Goal: Transaction & Acquisition: Book appointment/travel/reservation

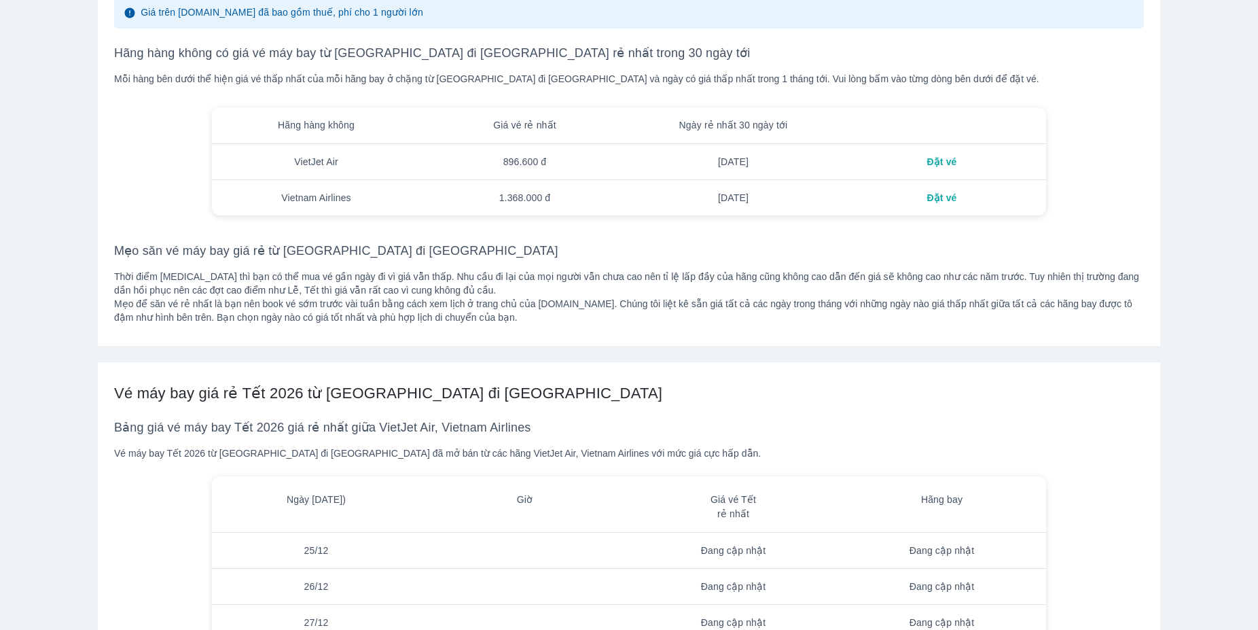
scroll to position [1538, 0]
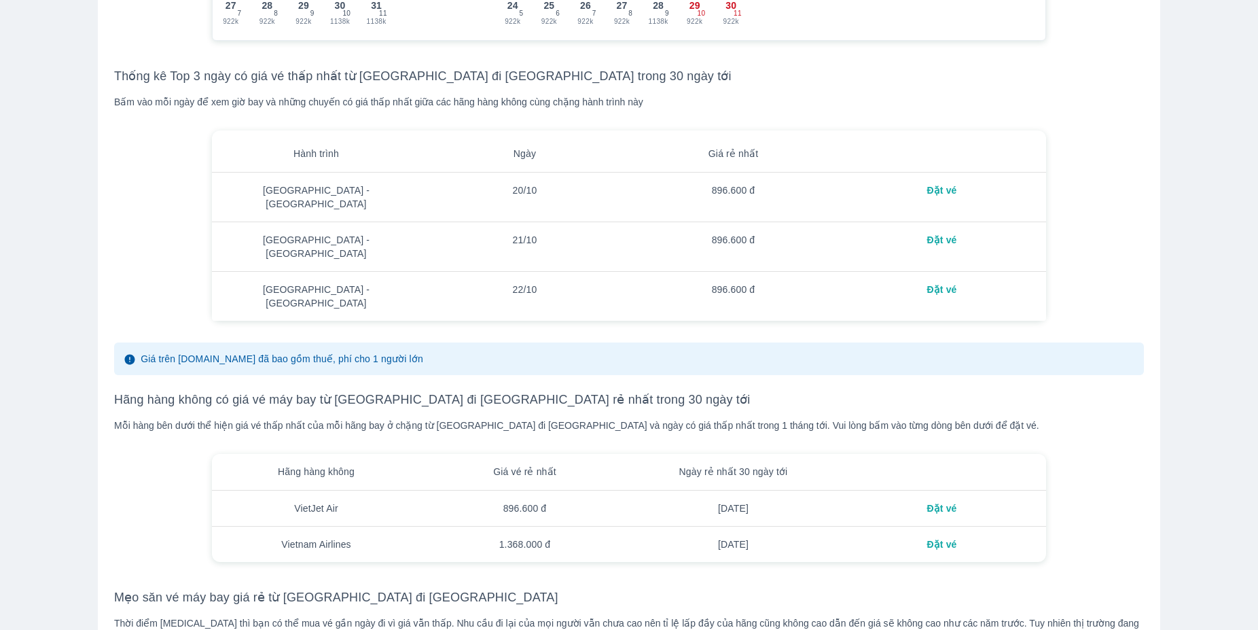
click at [936, 197] on div "Đặt vé" at bounding box center [942, 190] width 187 height 14
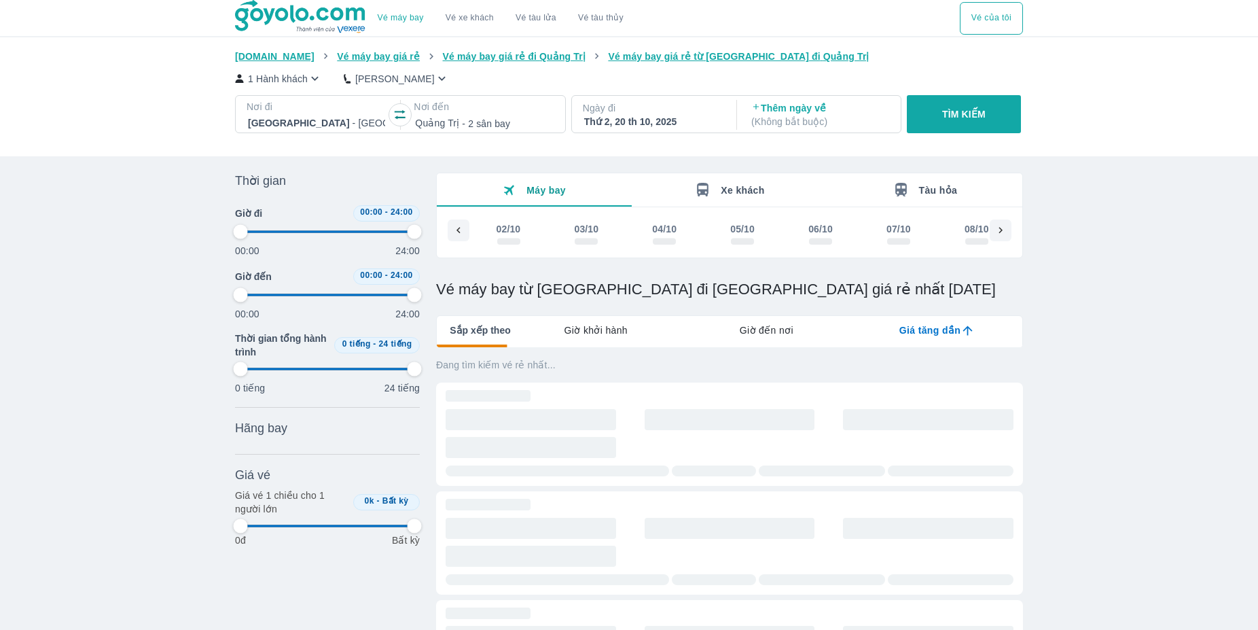
scroll to position [0, 1043]
type input "97.9166666666667"
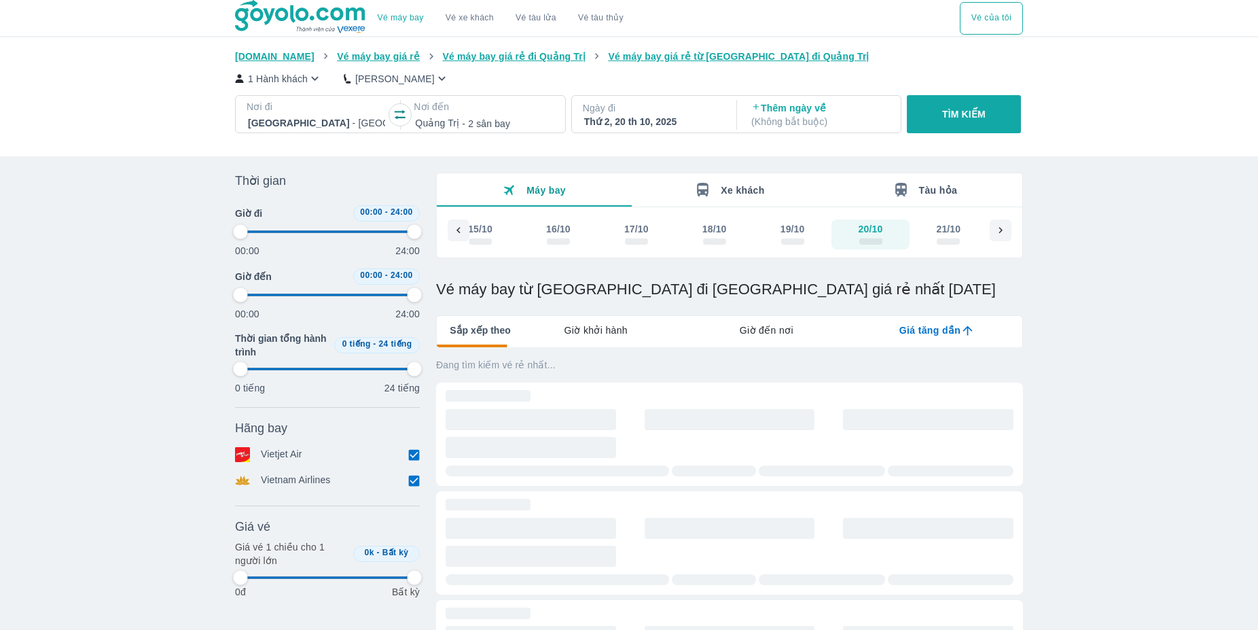
type input "97.9166666666667"
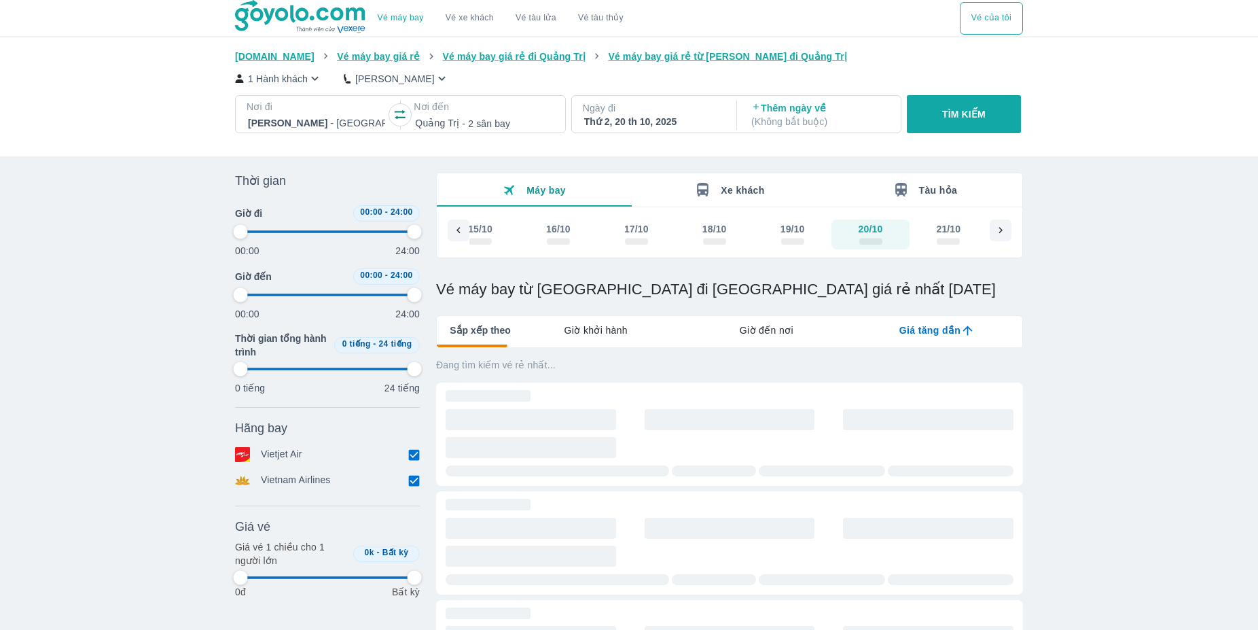
type input "97.9166666666667"
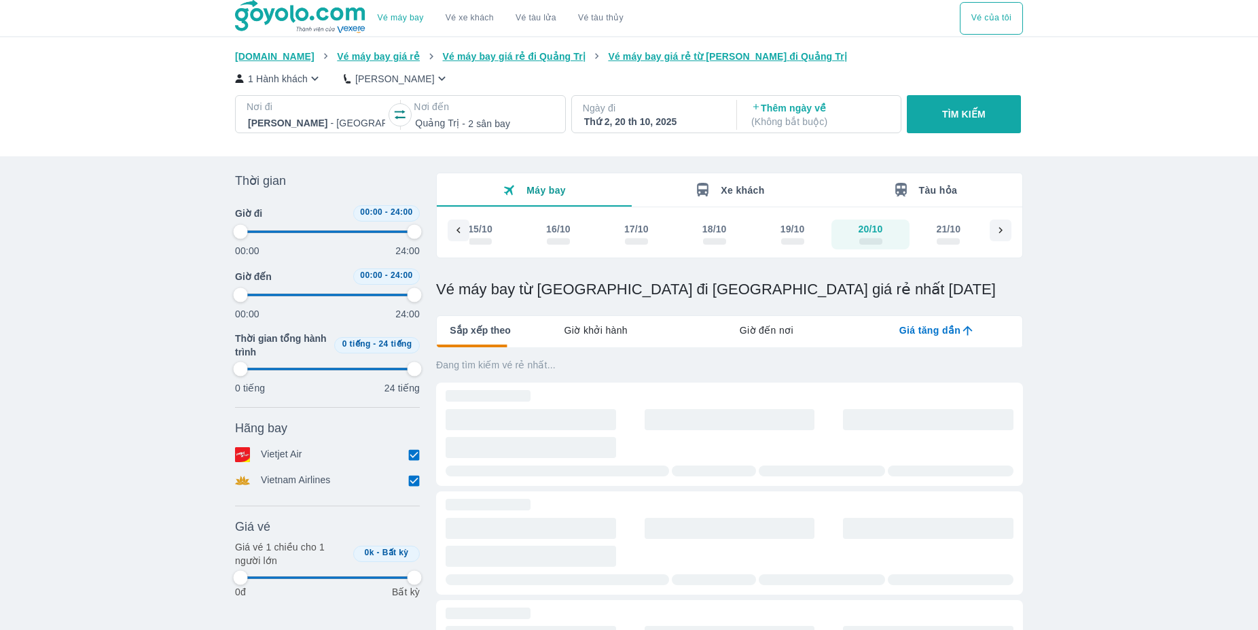
type input "97.9166666666667"
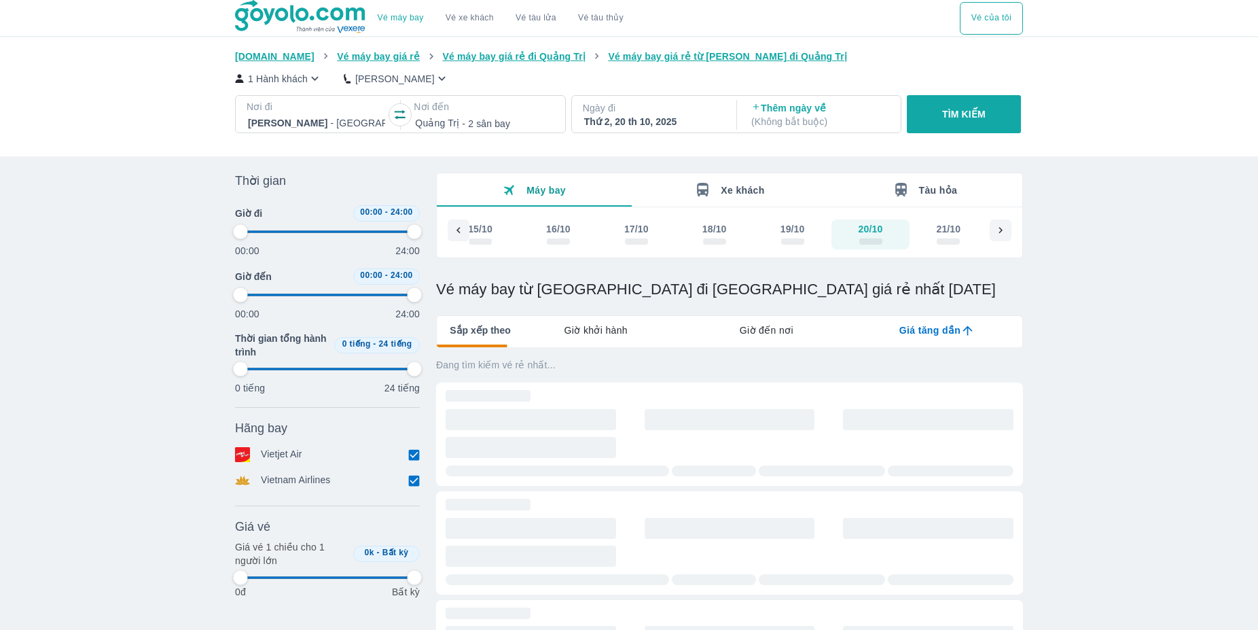
type input "97.9166666666667"
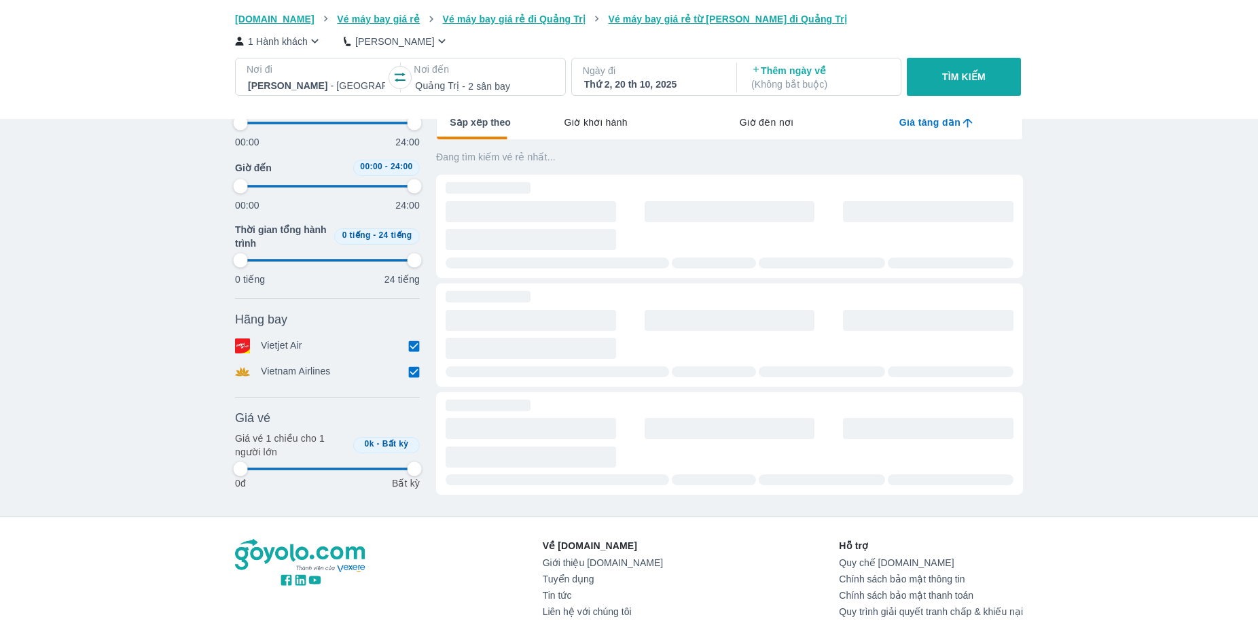
type input "97.9166666666667"
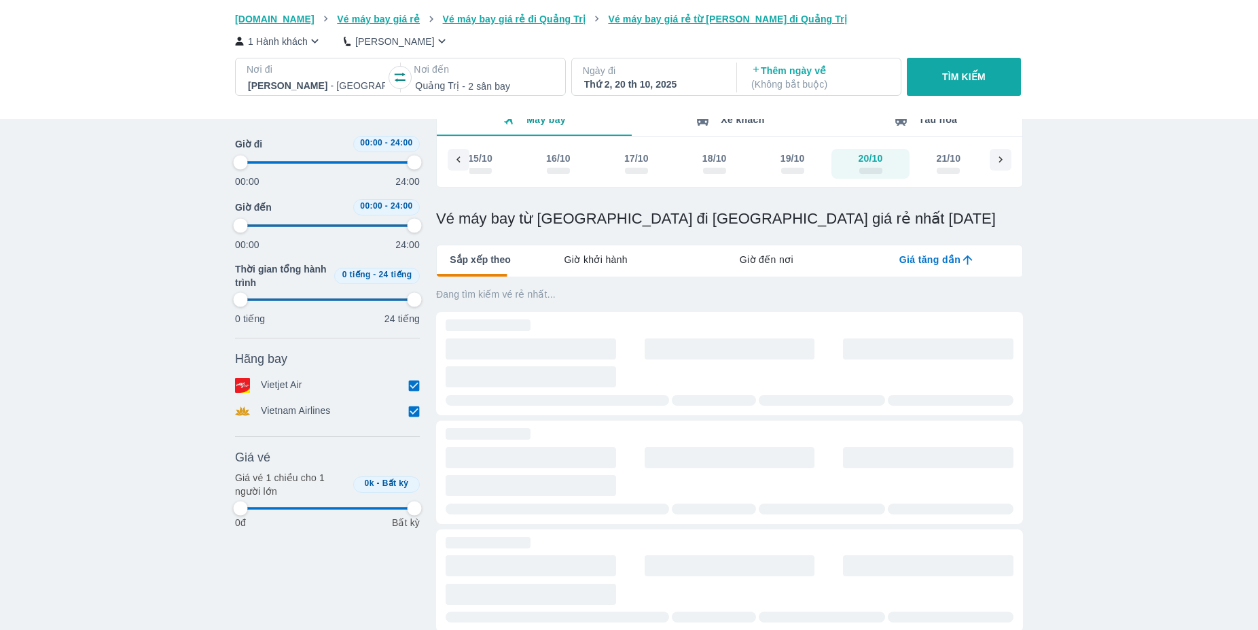
scroll to position [1, 0]
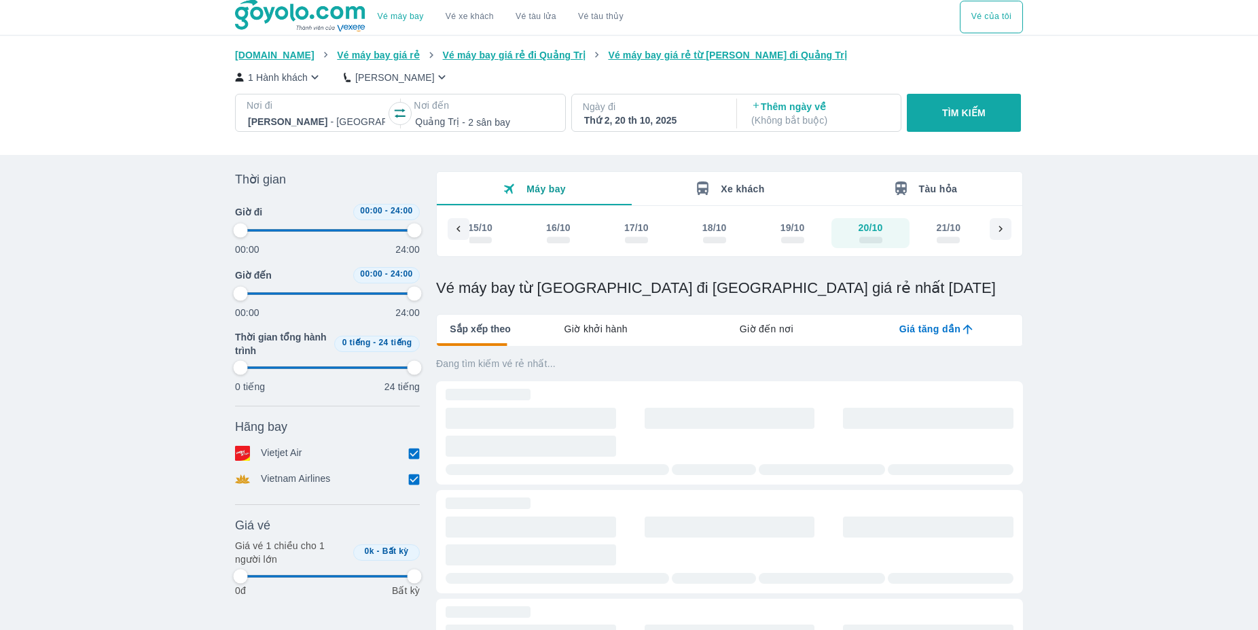
type input "97.9166666666667"
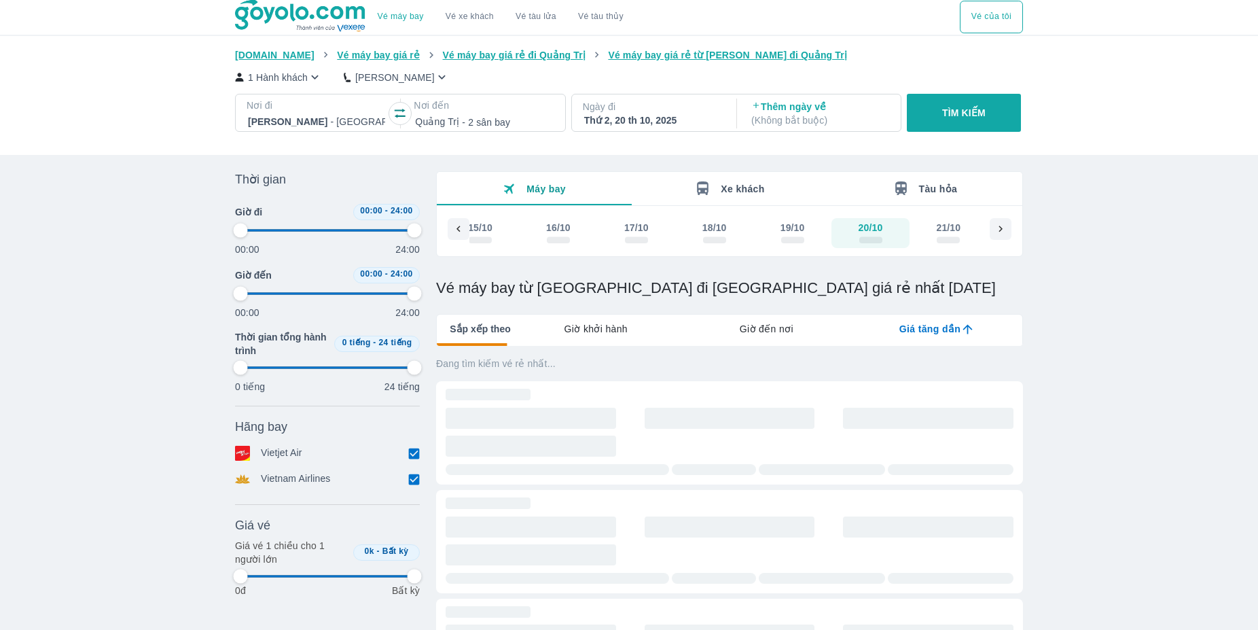
type input "97.9166666666667"
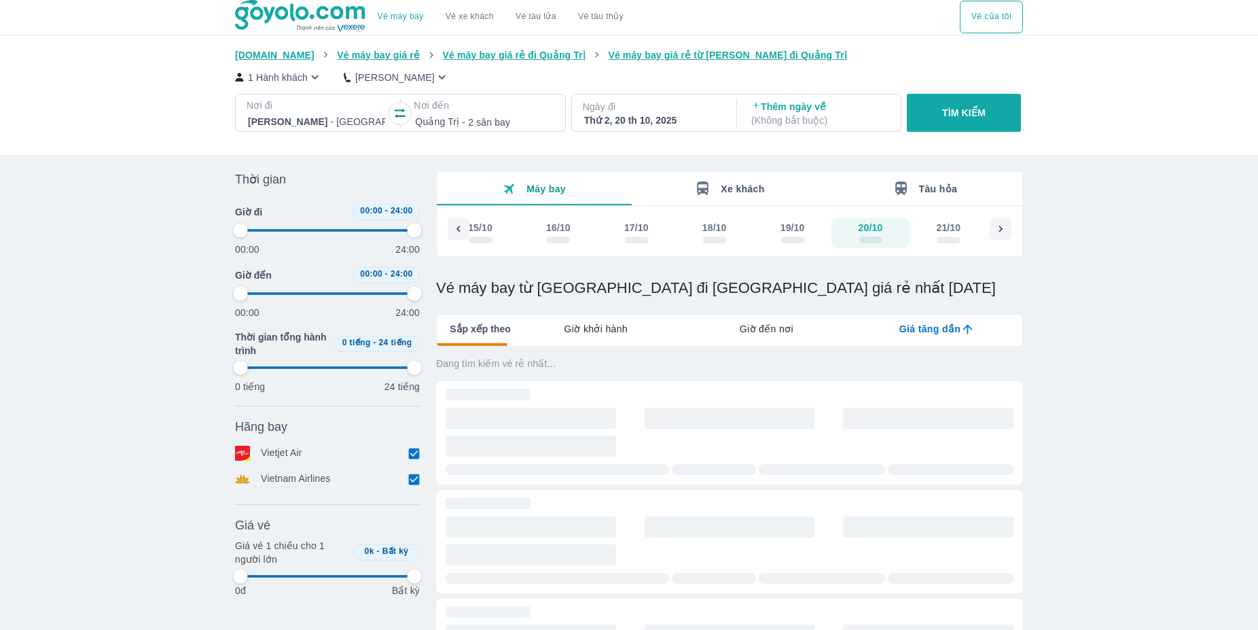
type input "97.9166666666667"
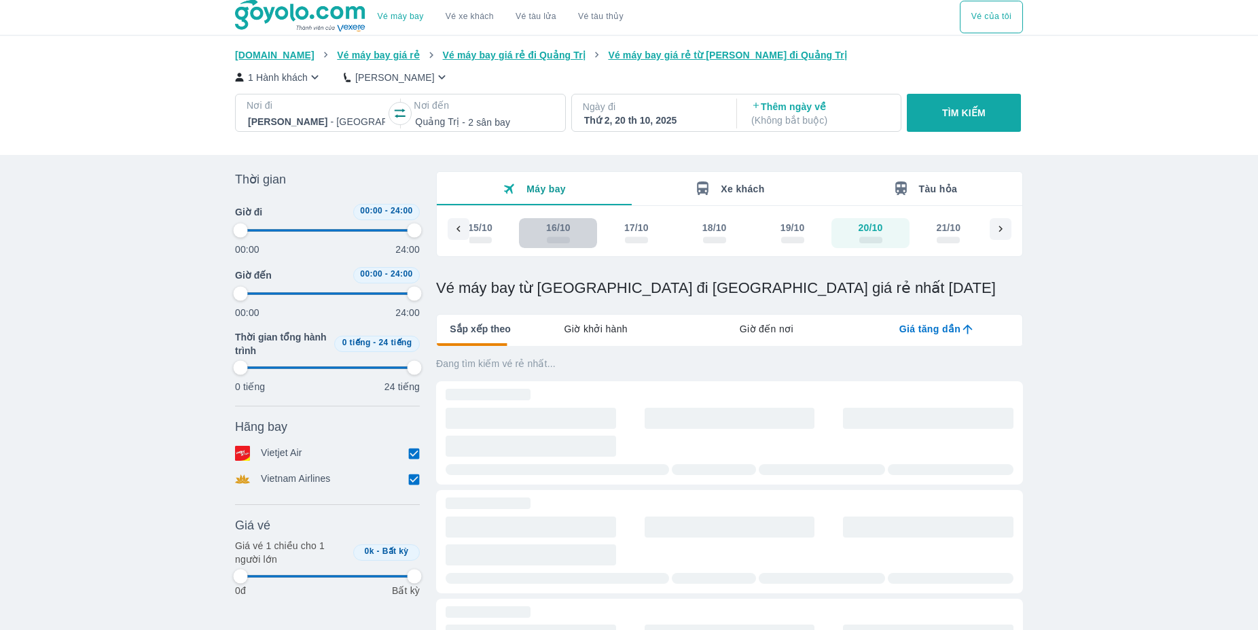
click at [547, 231] on div "16/10" at bounding box center [558, 228] width 24 height 14
type input "97.9166666666667"
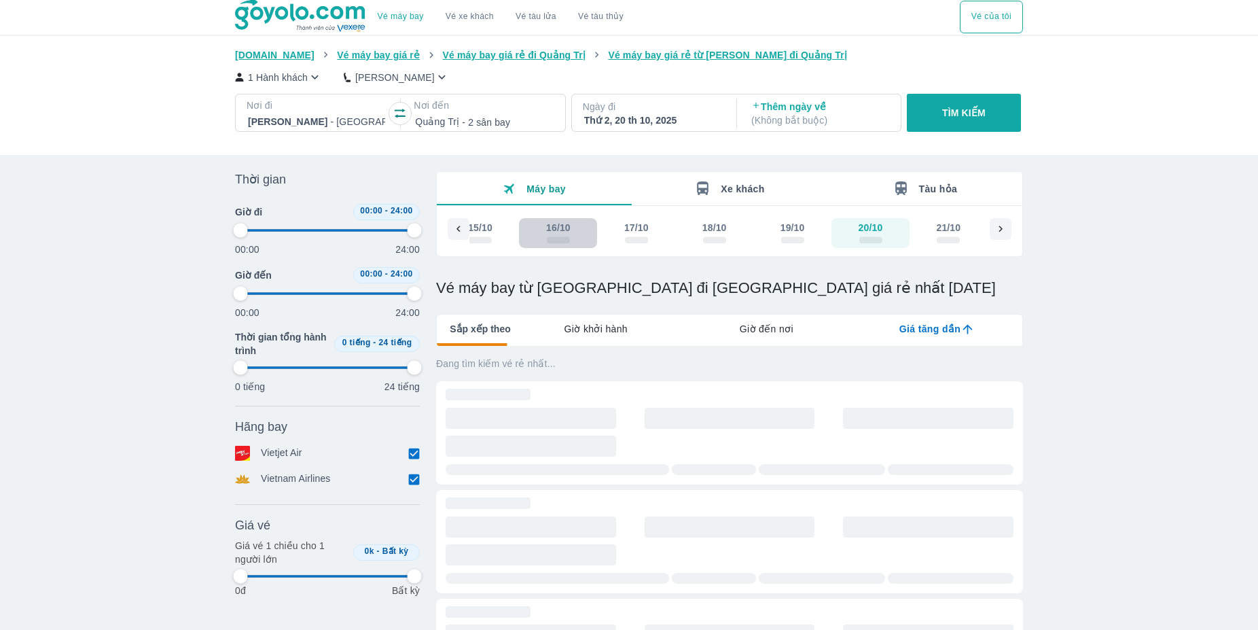
type input "97.9166666666667"
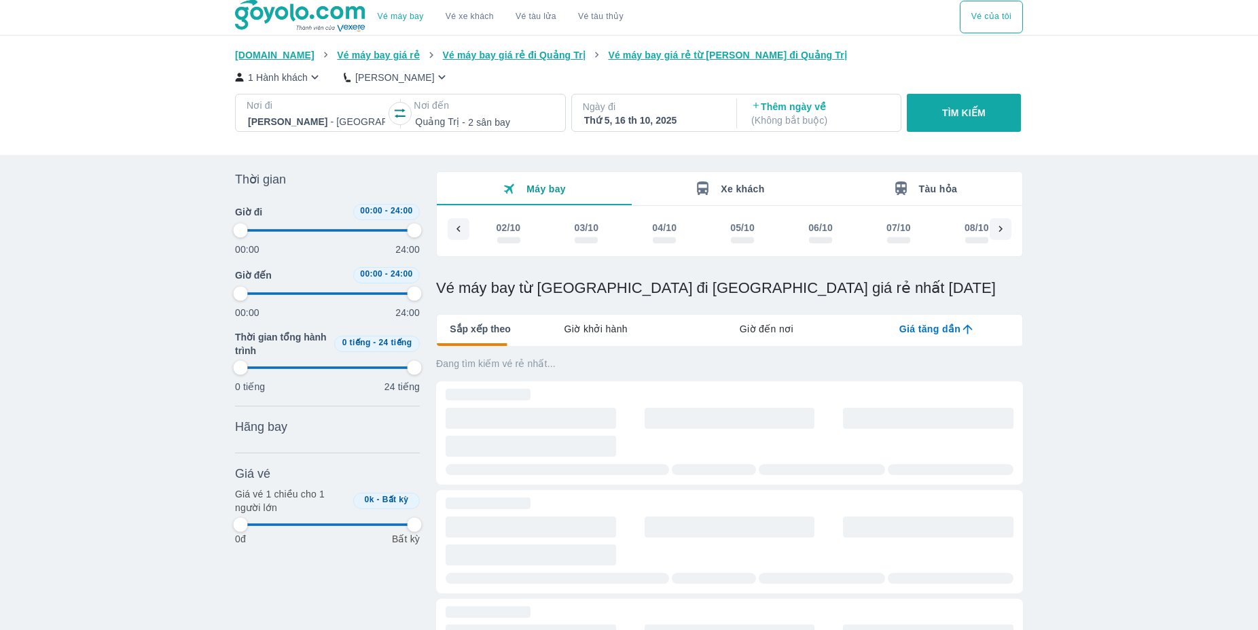
type input "97.9166666666667"
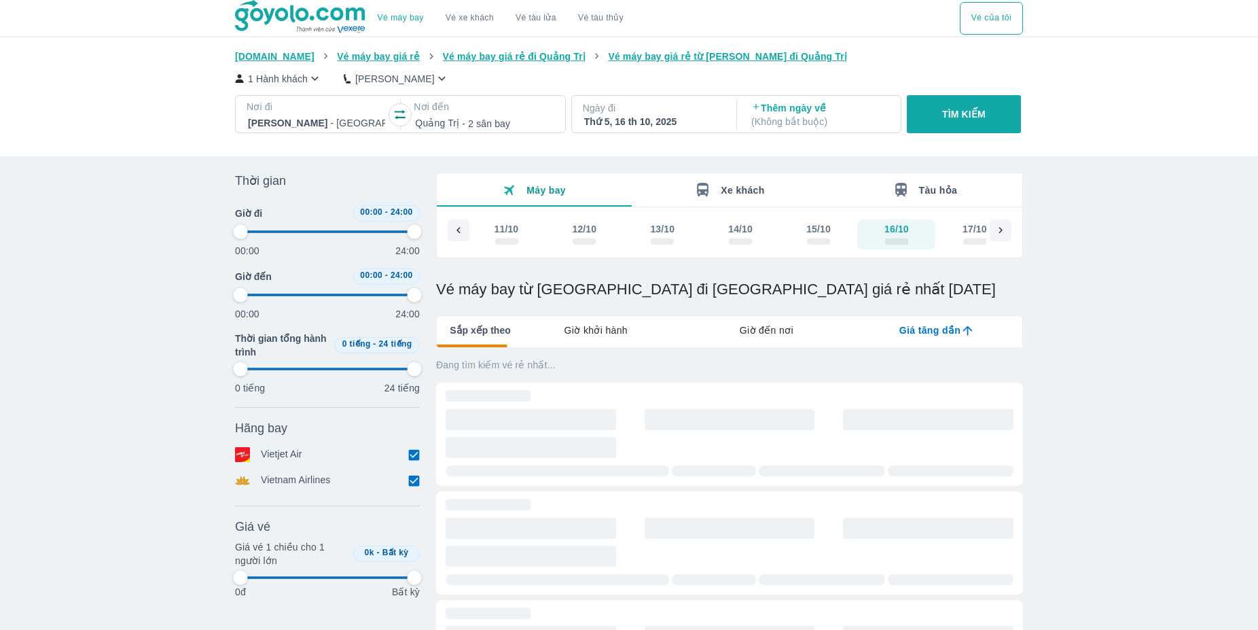
type input "97.9166666666667"
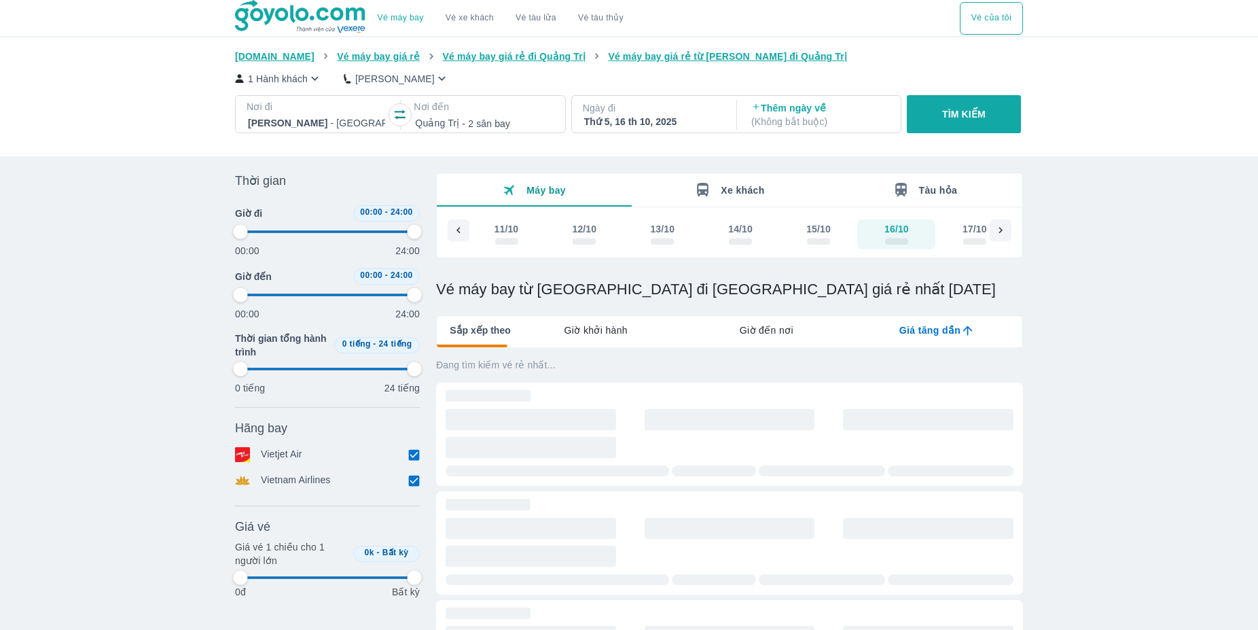
type input "97.9166666666667"
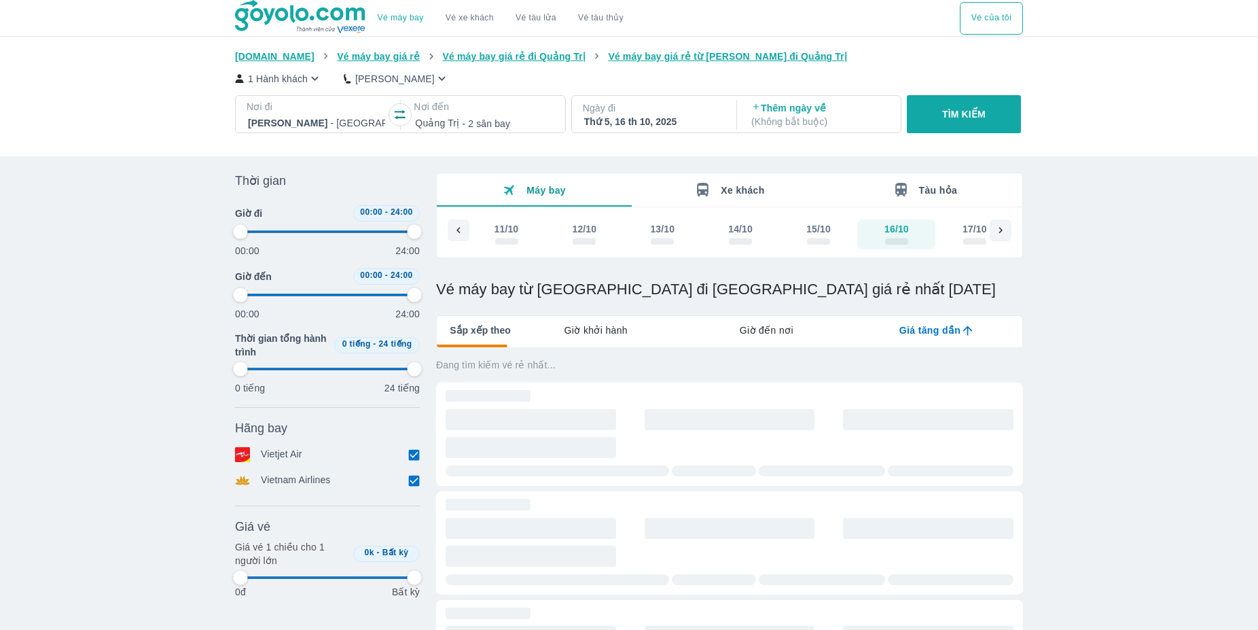
type input "97.9166666666667"
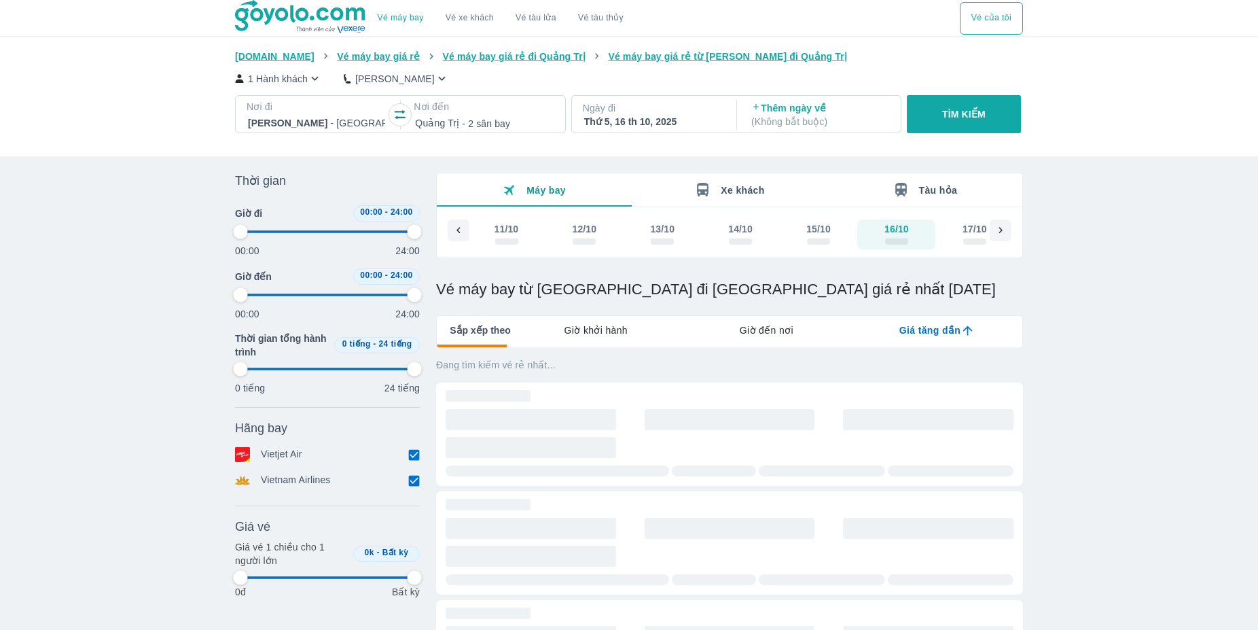
type input "97.9166666666667"
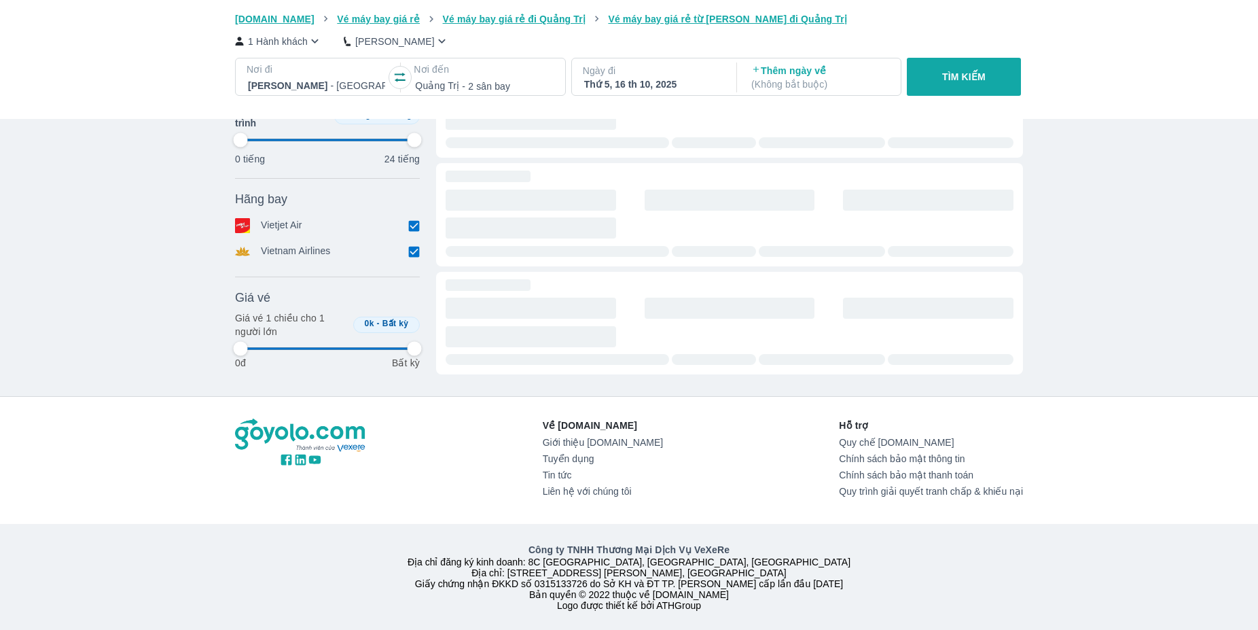
scroll to position [0, 0]
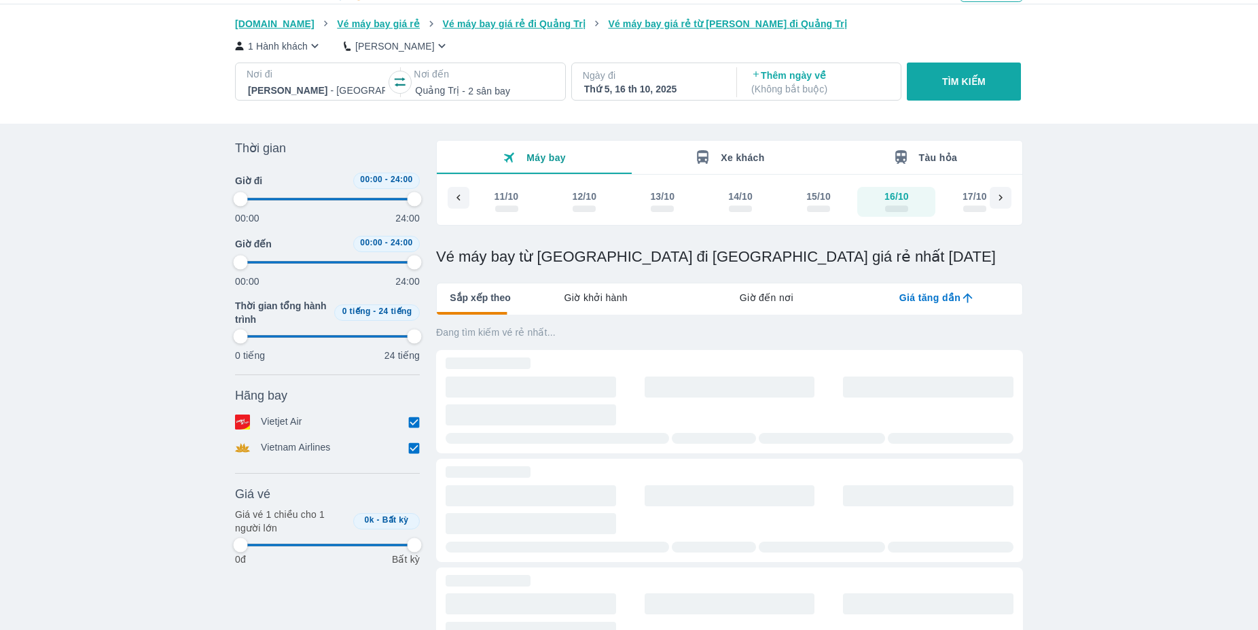
type input "97.9166666666667"
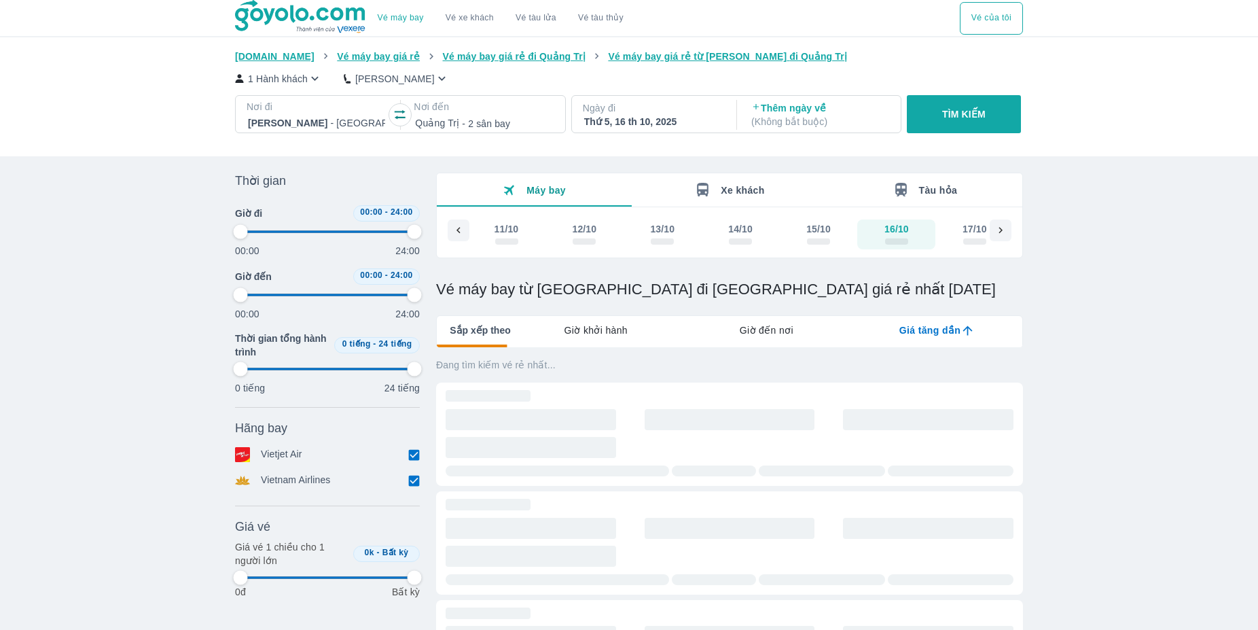
type input "97.9166666666667"
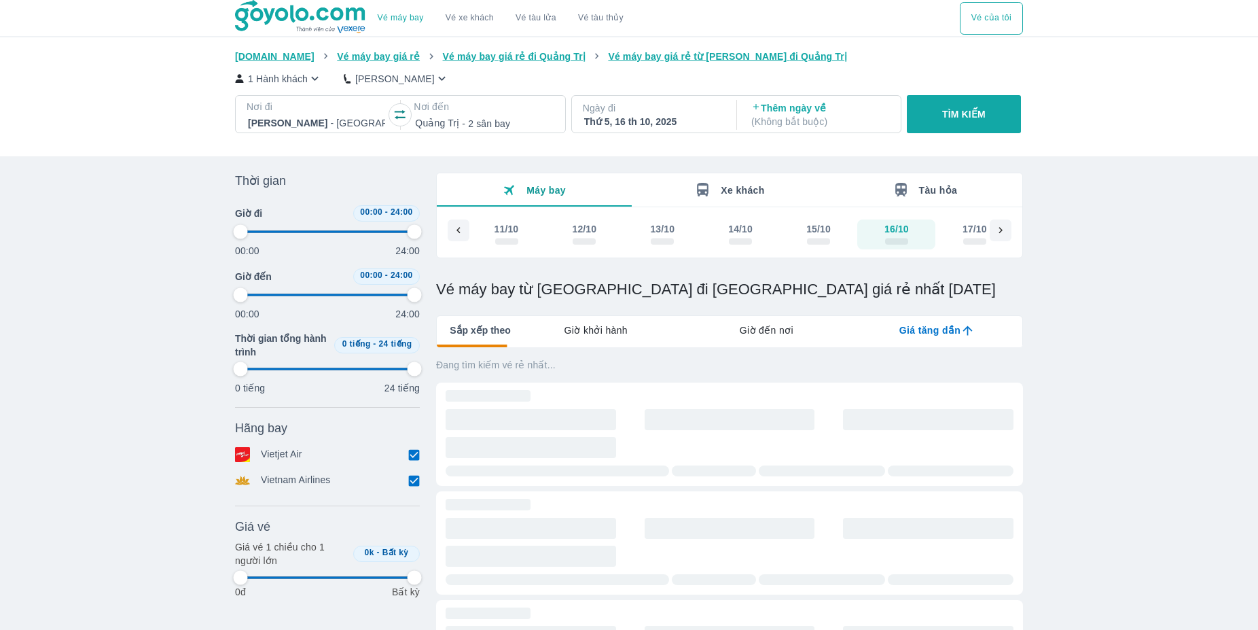
type input "97.9166666666667"
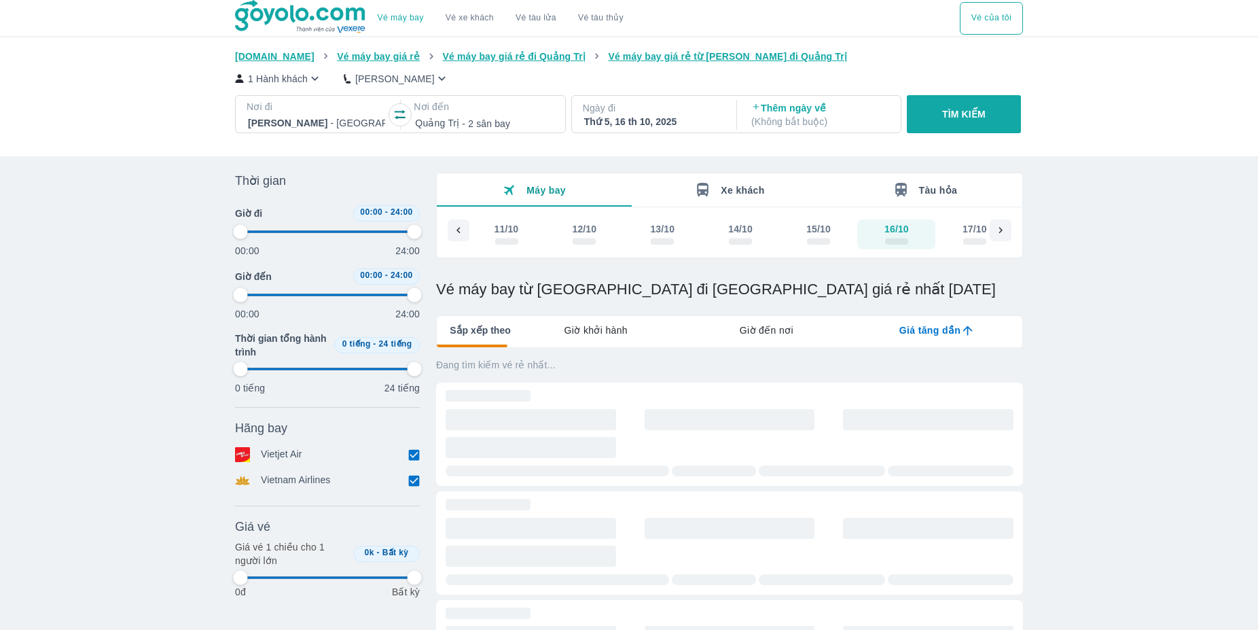
type input "97.9166666666667"
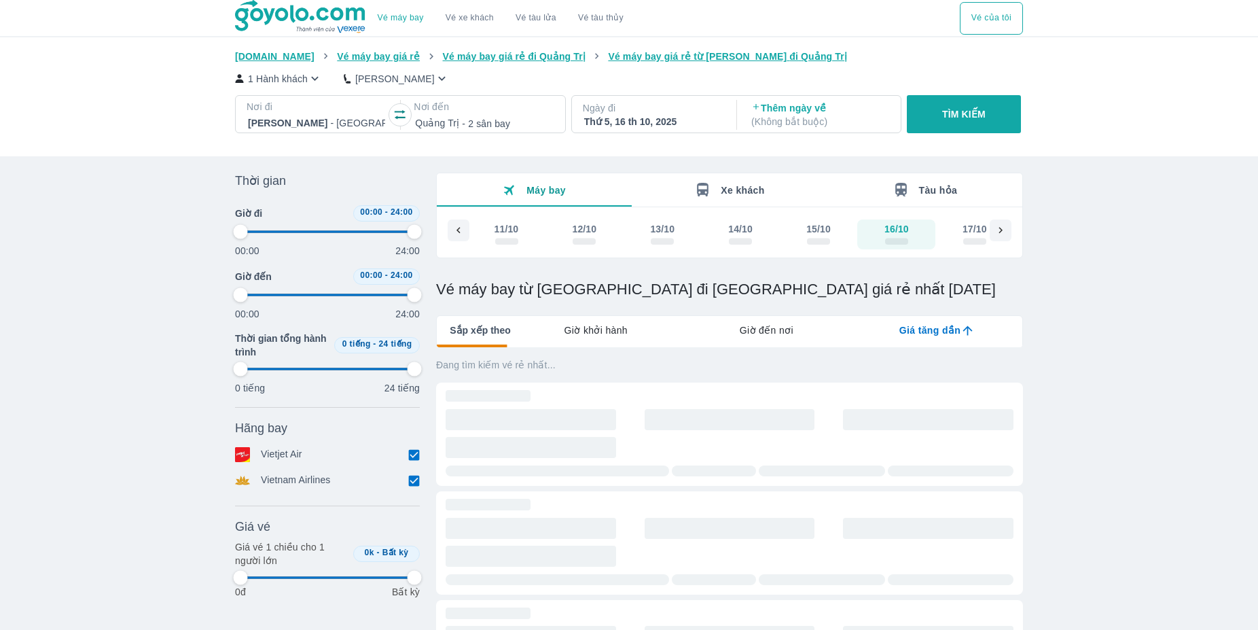
type input "97.9166666666667"
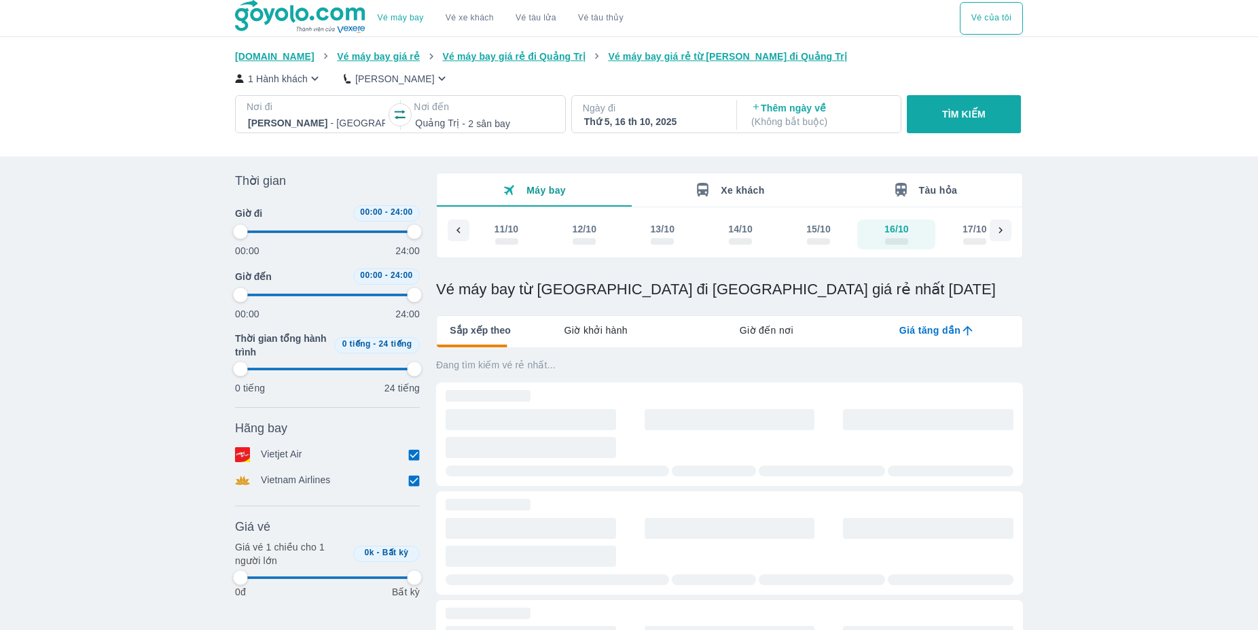
type input "97.9166666666667"
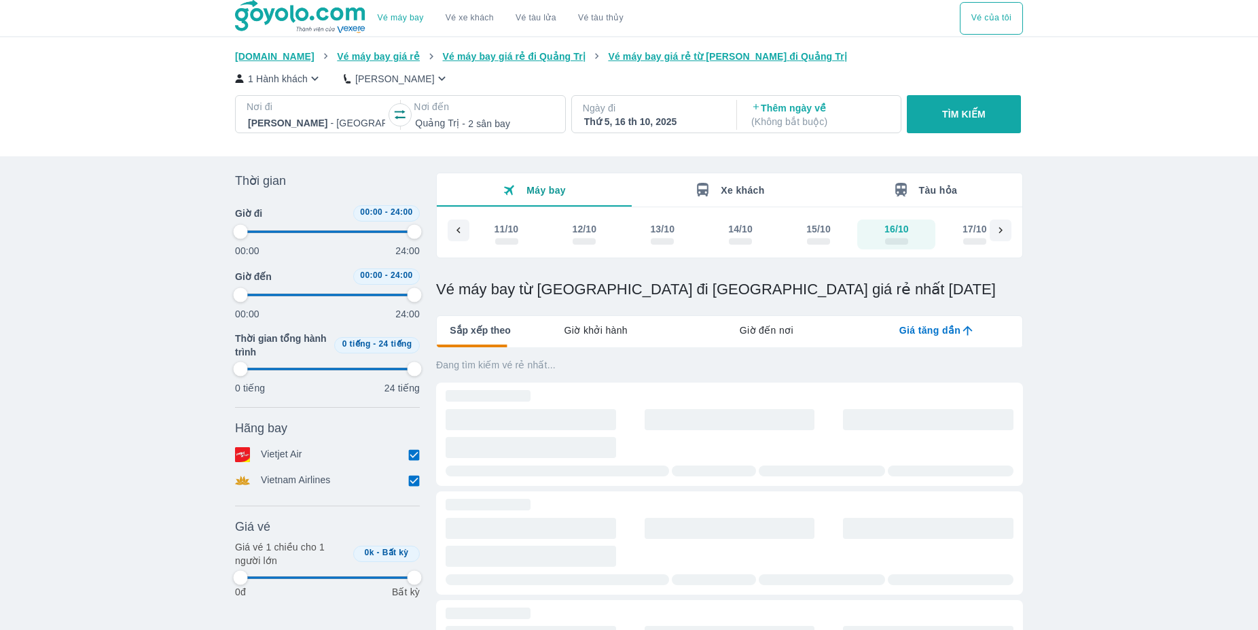
type input "97.9166666666667"
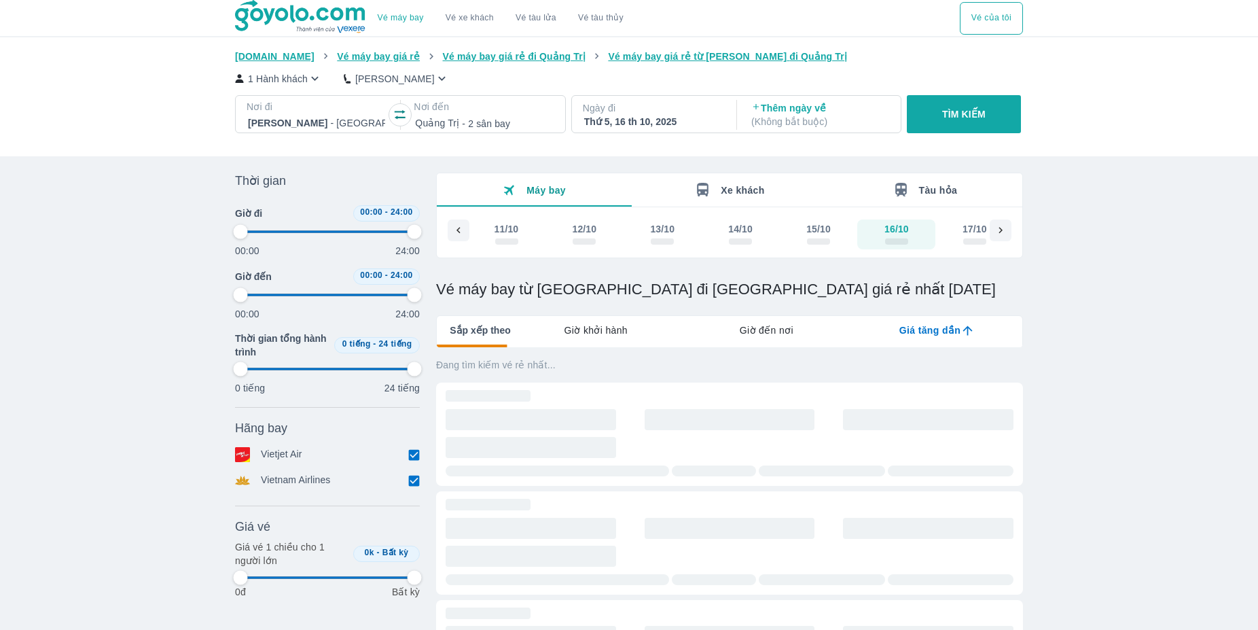
type input "97.9166666666667"
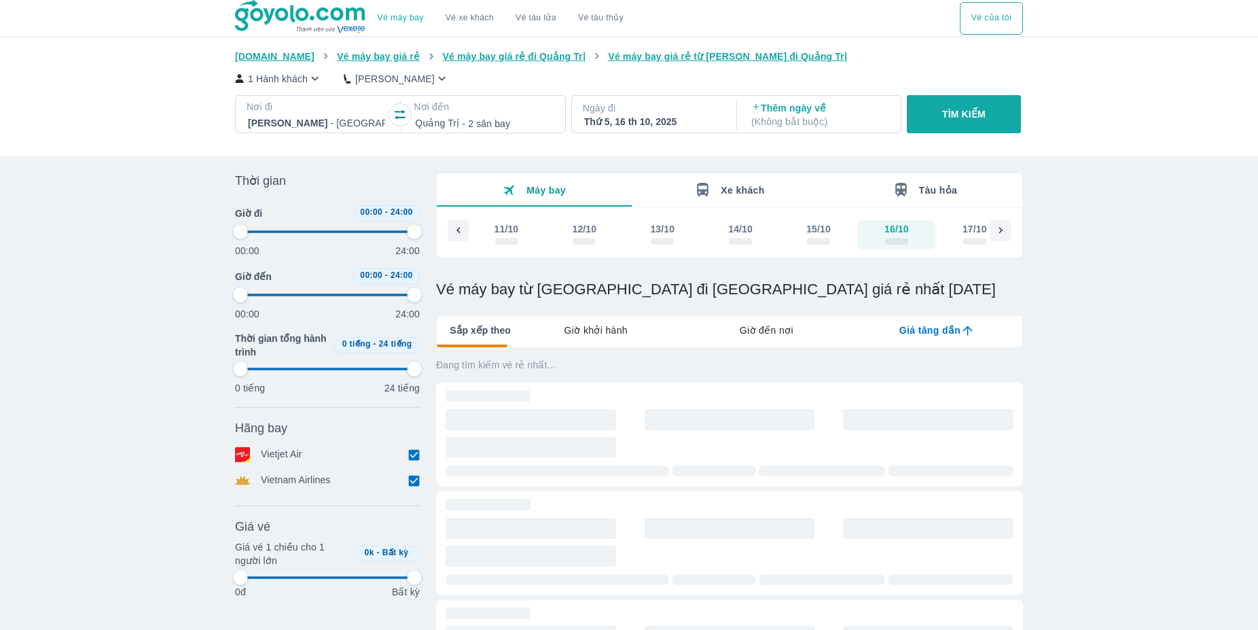
type input "97.9166666666667"
click at [457, 118] on div at bounding box center [483, 123] width 137 height 16
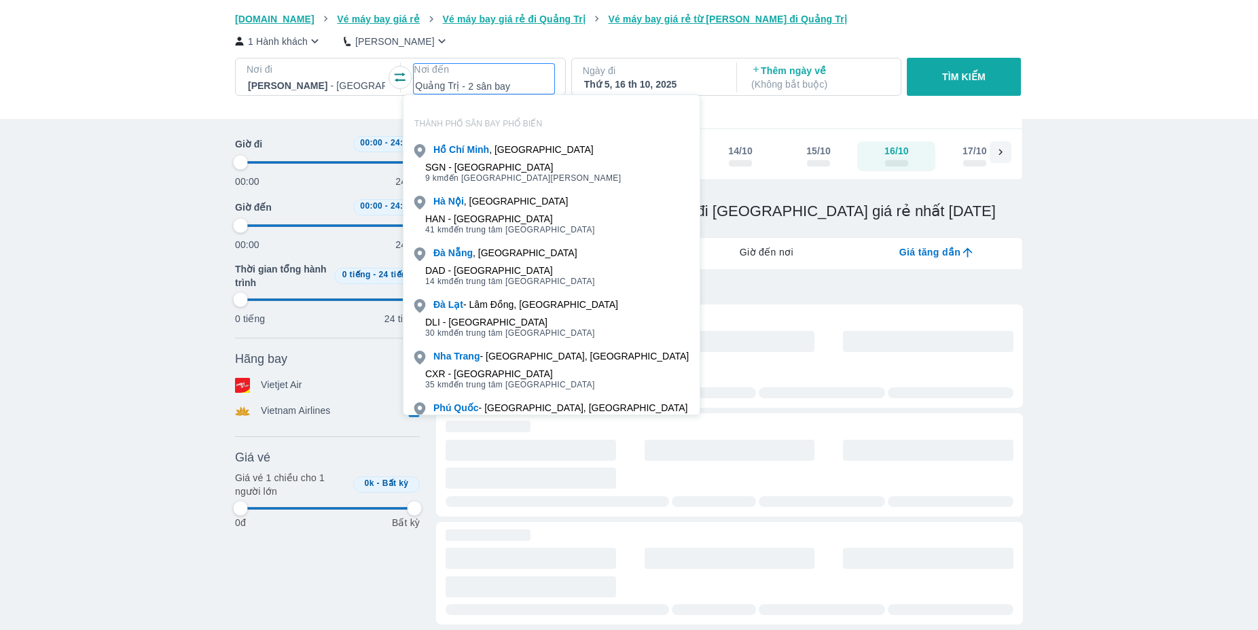
type input "97.9166666666667"
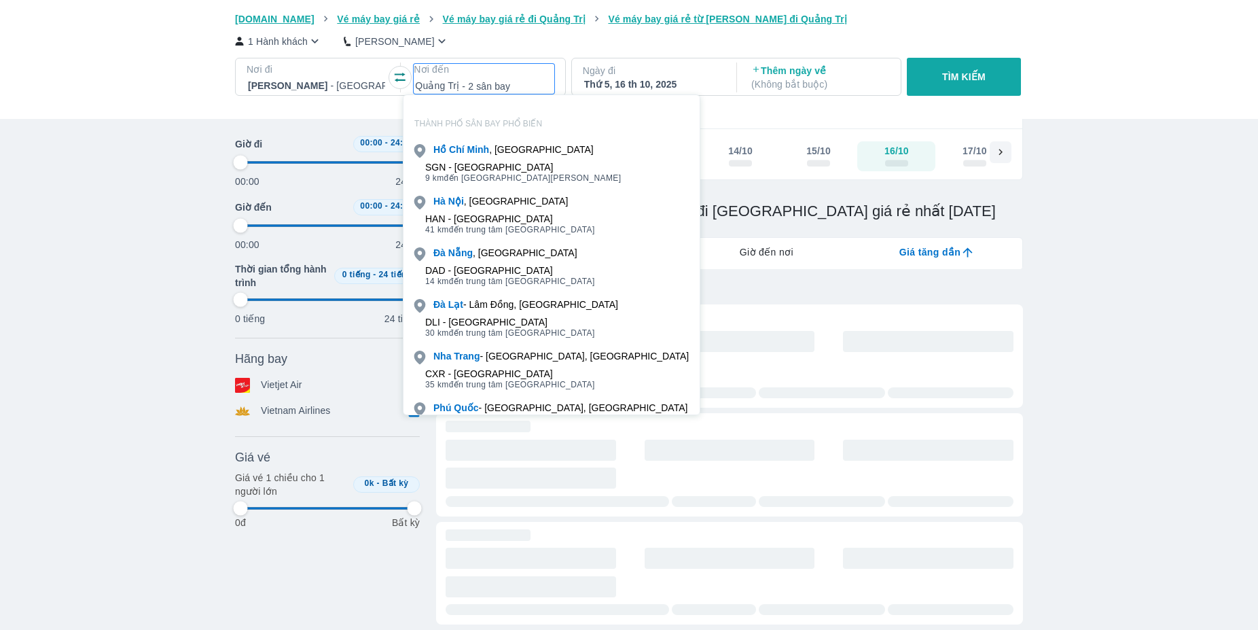
type input "97.9166666666667"
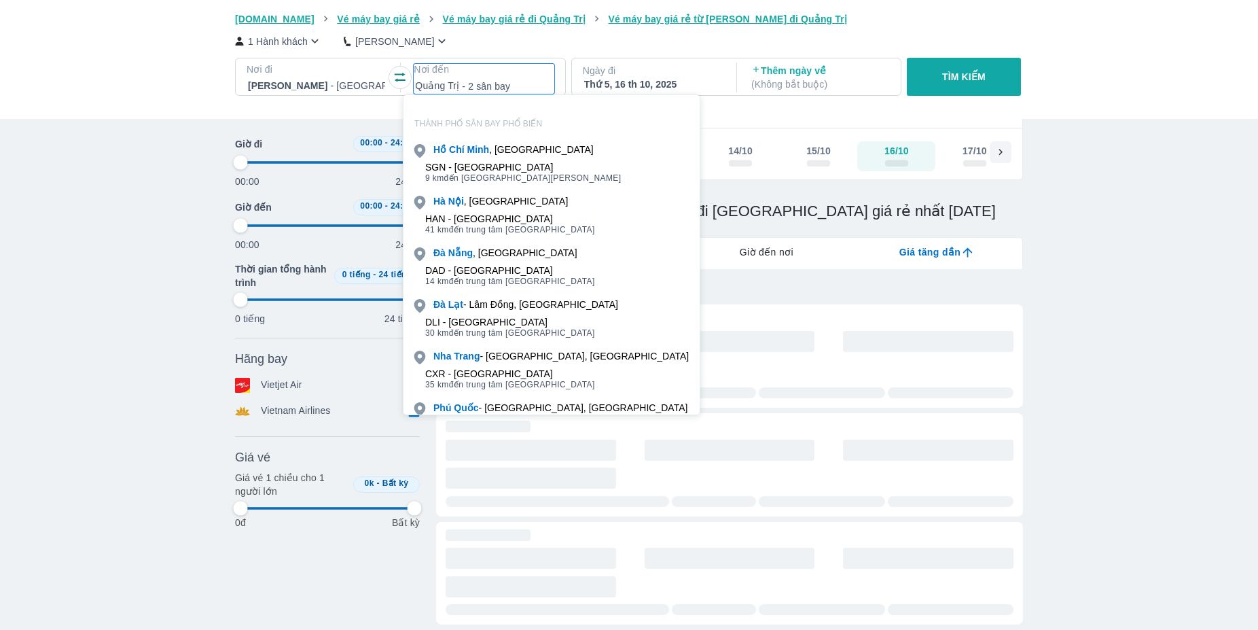
type input "97.9166666666667"
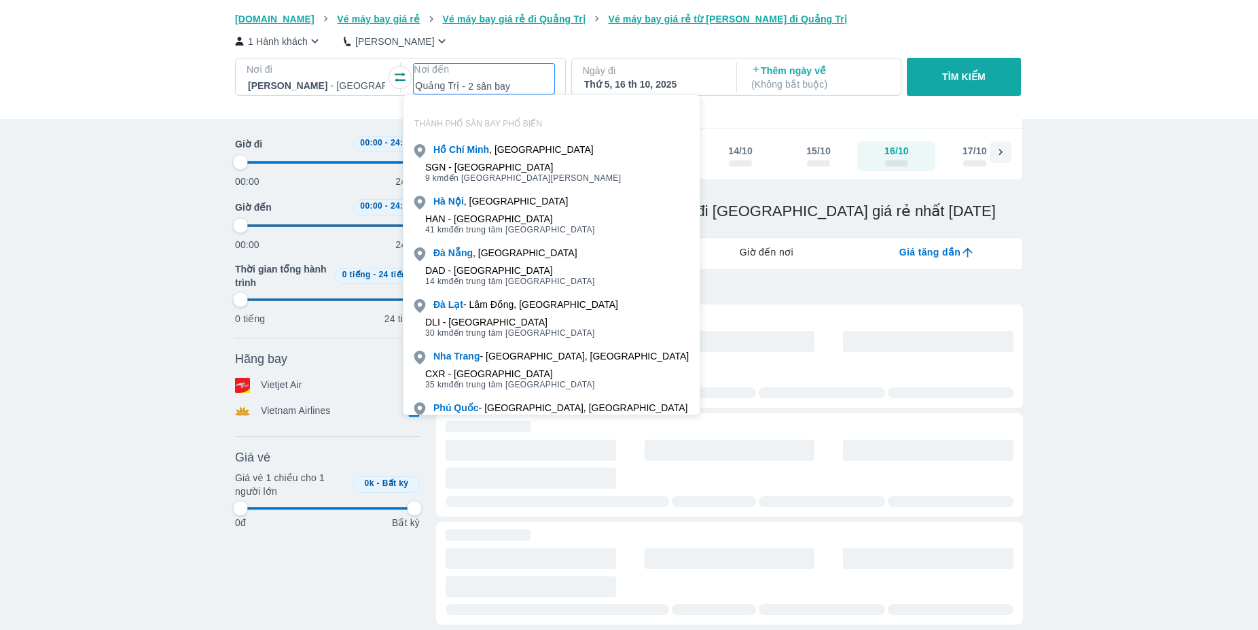
type input "97.9166666666667"
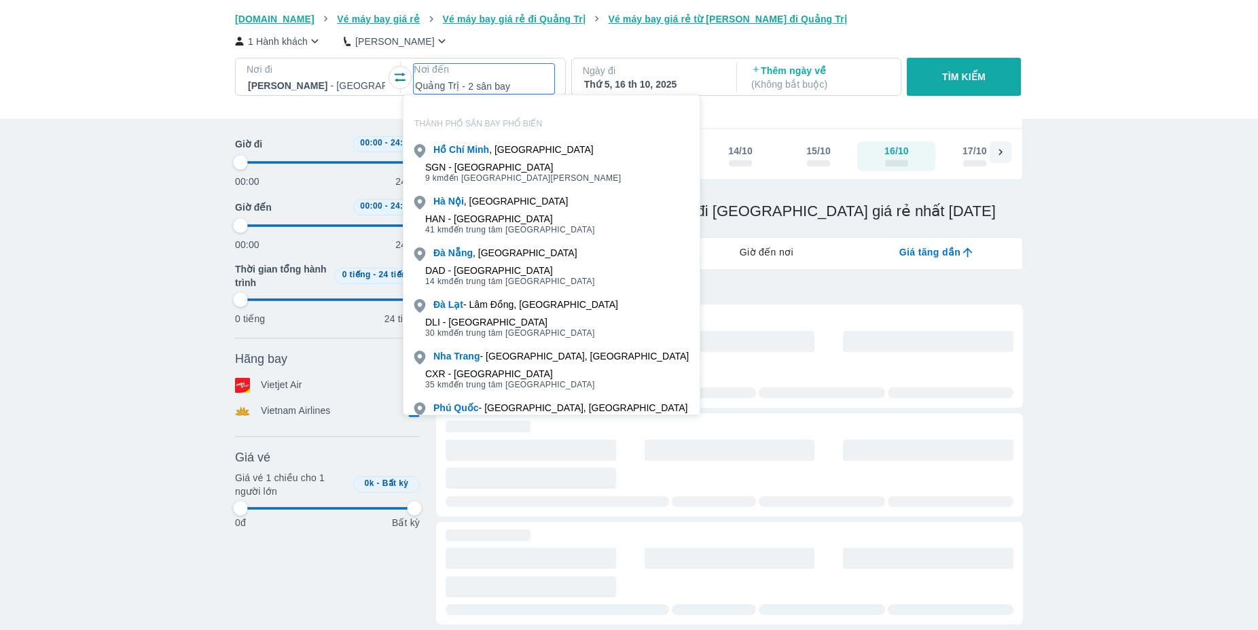
type input "97.9166666666667"
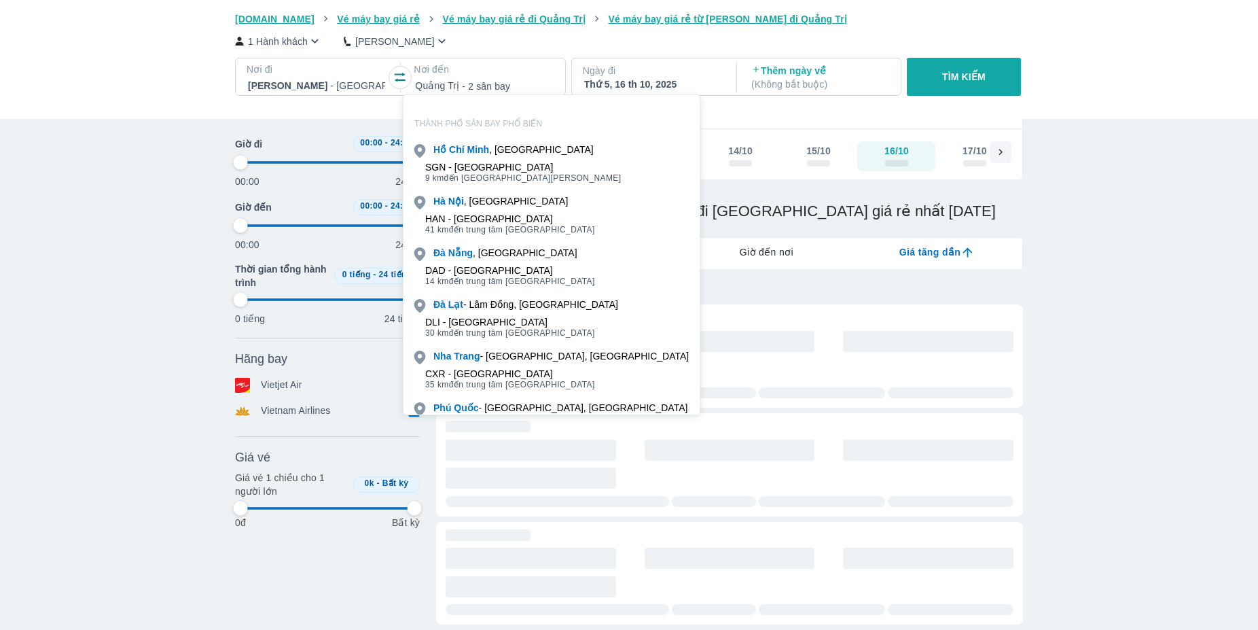
type input "97.9166666666667"
click at [1178, 321] on div "Vé máy bay Vé xe khách Vé tàu lửa Vé tàu thủy Vé của tôi [DOMAIN_NAME] Vé máy b…" at bounding box center [629, 401] width 1258 height 958
type input "97.9166666666667"
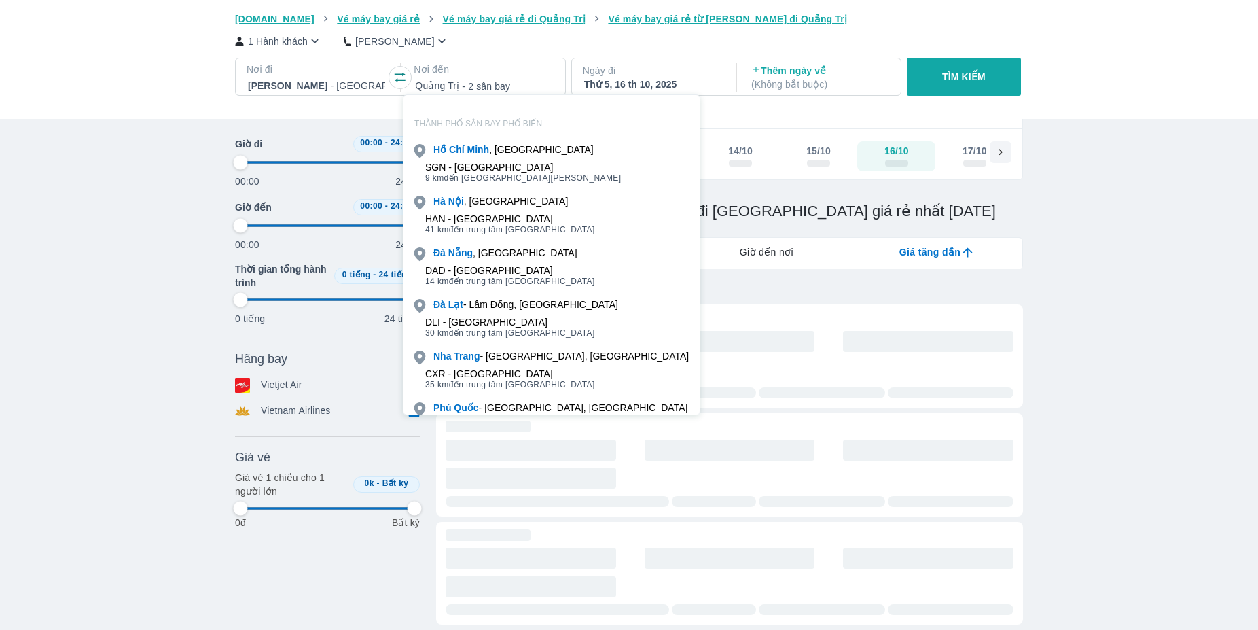
type input "97.9166666666667"
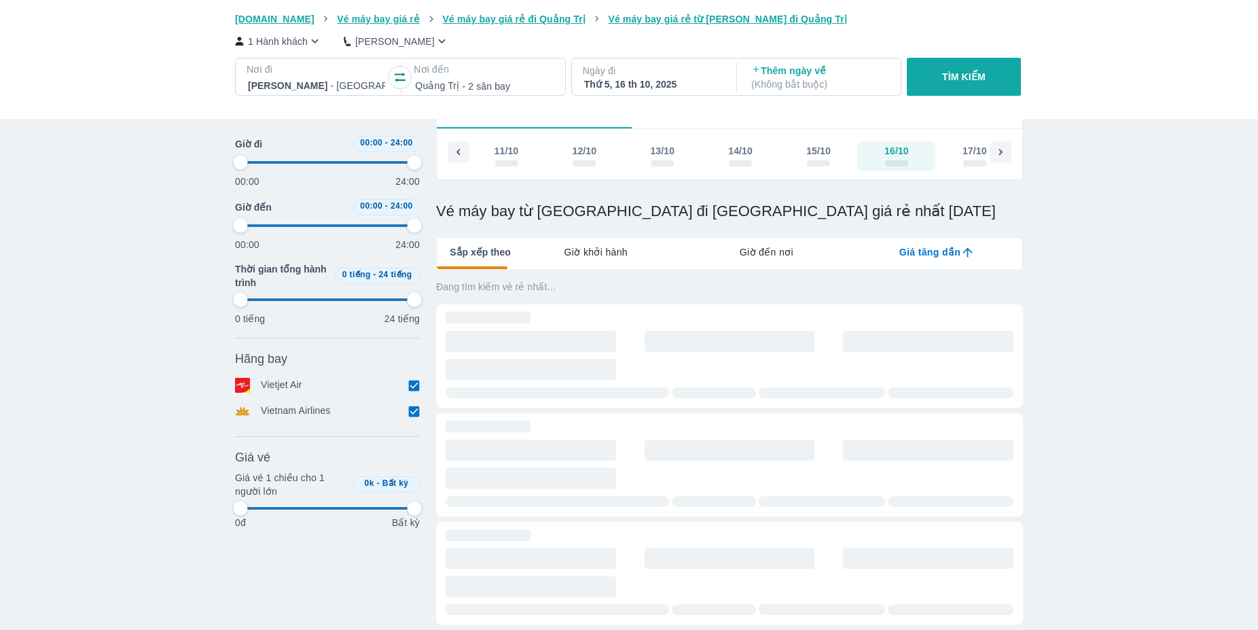
type input "97.9166666666667"
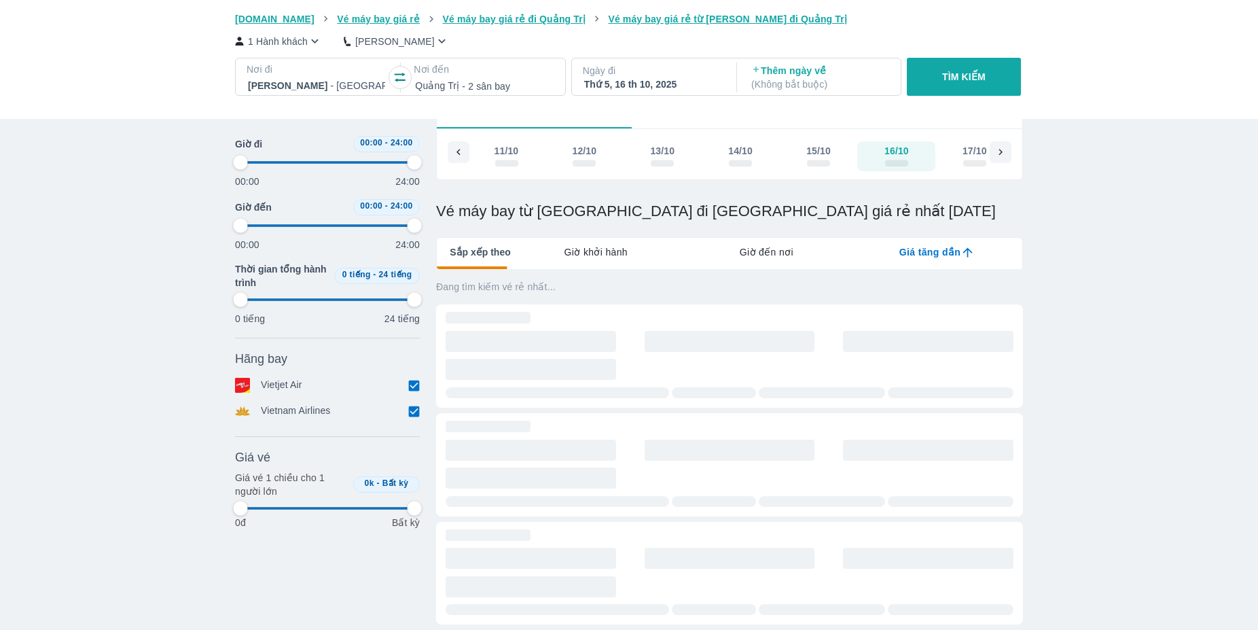
type input "97.9166666666667"
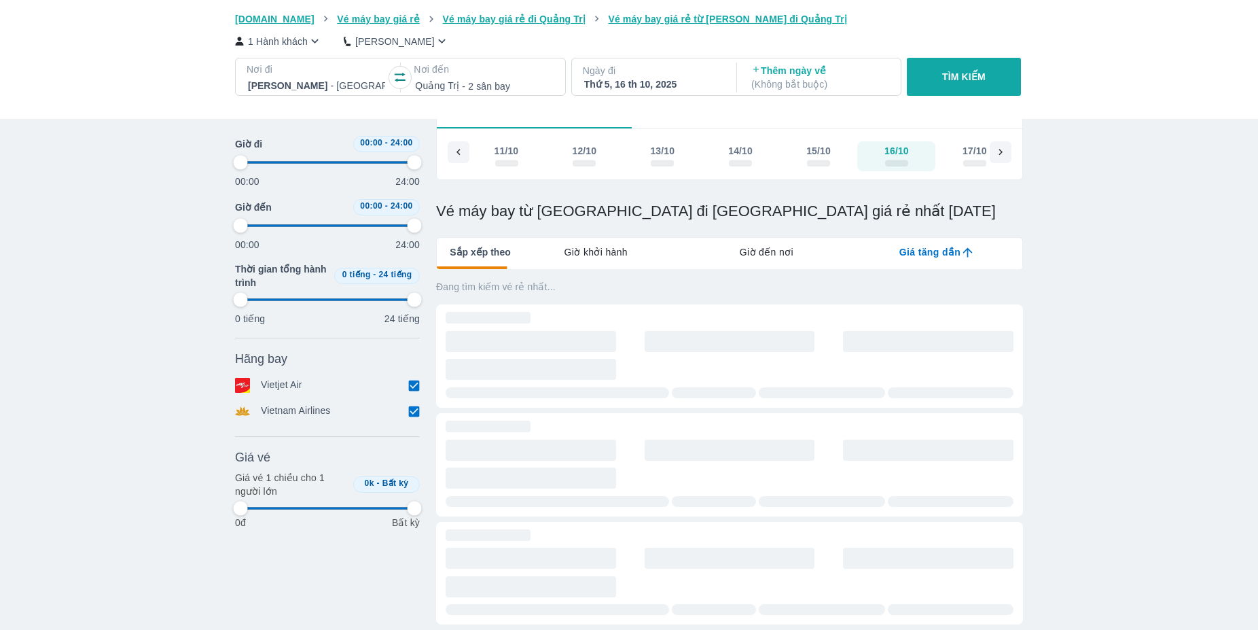
type input "97.9166666666667"
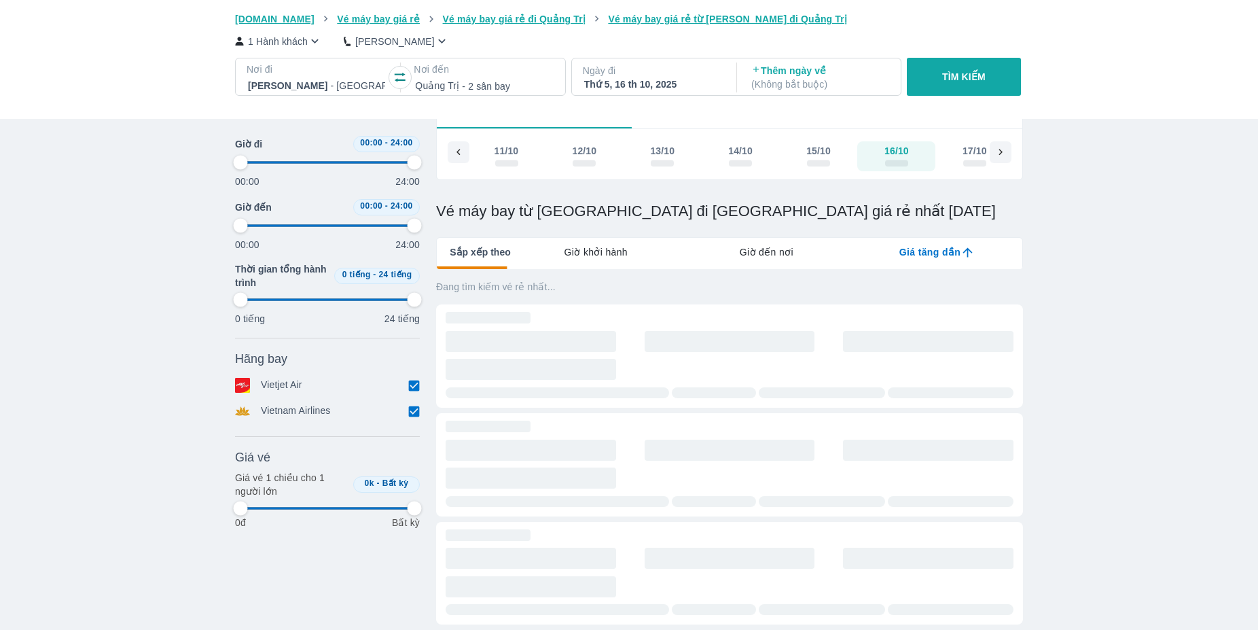
type input "97.9166666666667"
click at [781, 75] on p "Thêm ngày về ( Không bắt buộc )" at bounding box center [820, 77] width 137 height 27
type input "97.9166666666667"
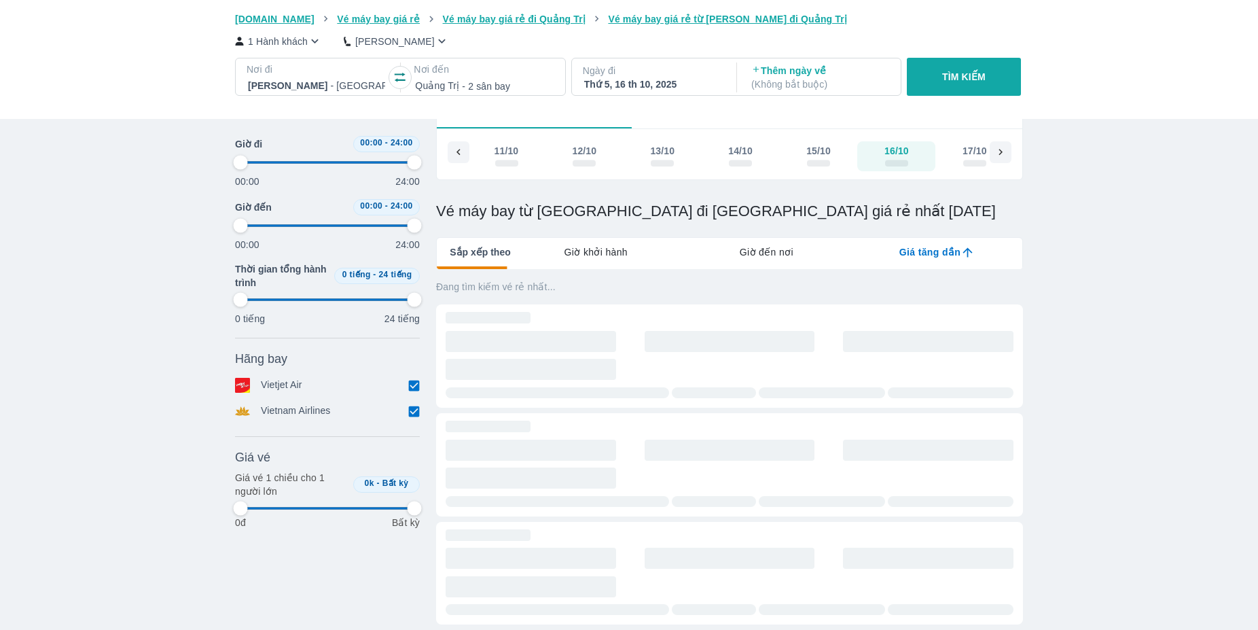
type input "97.9166666666667"
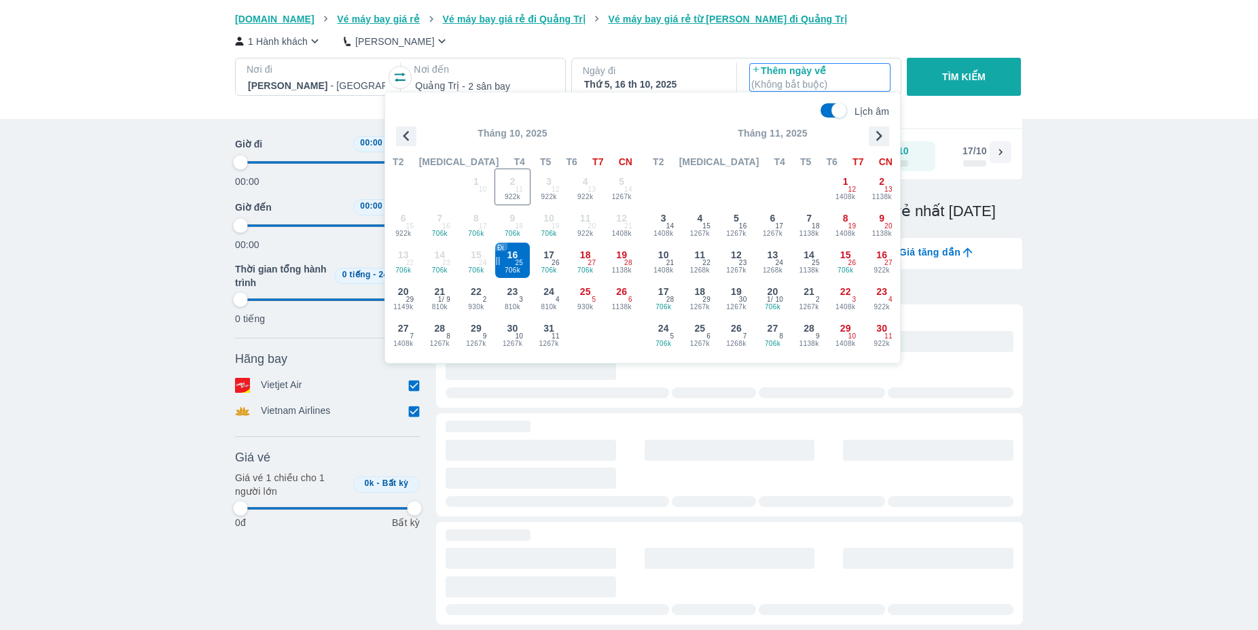
type input "97.9166666666667"
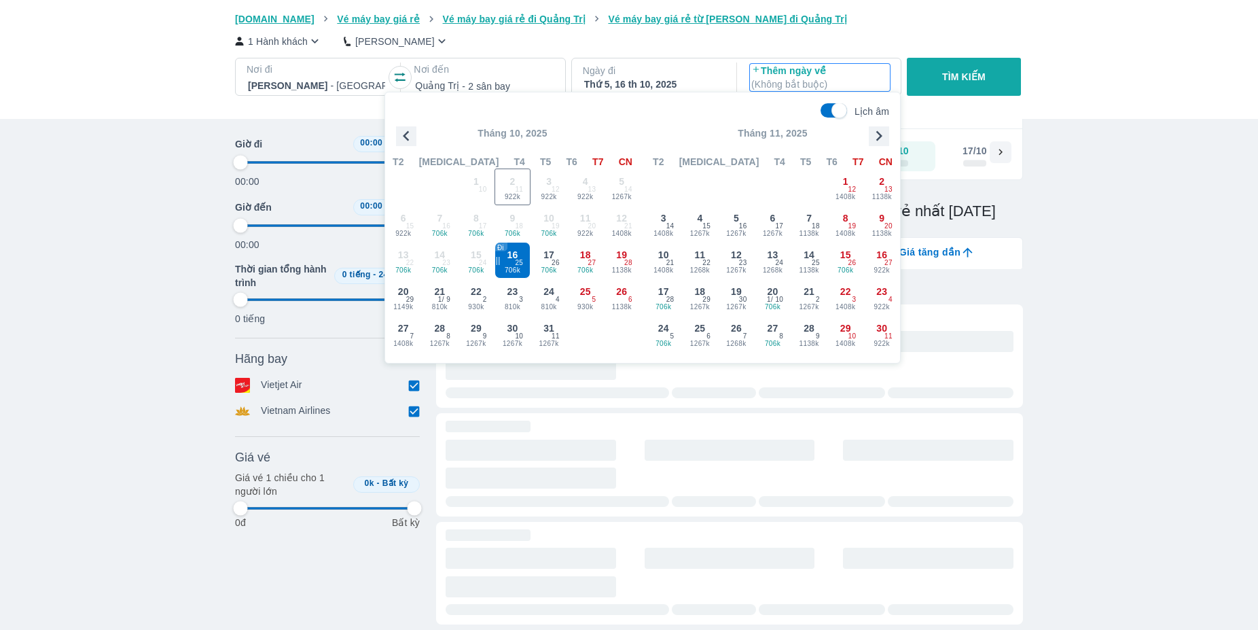
type input "97.9166666666667"
click at [554, 263] on span "26" at bounding box center [556, 263] width 8 height 11
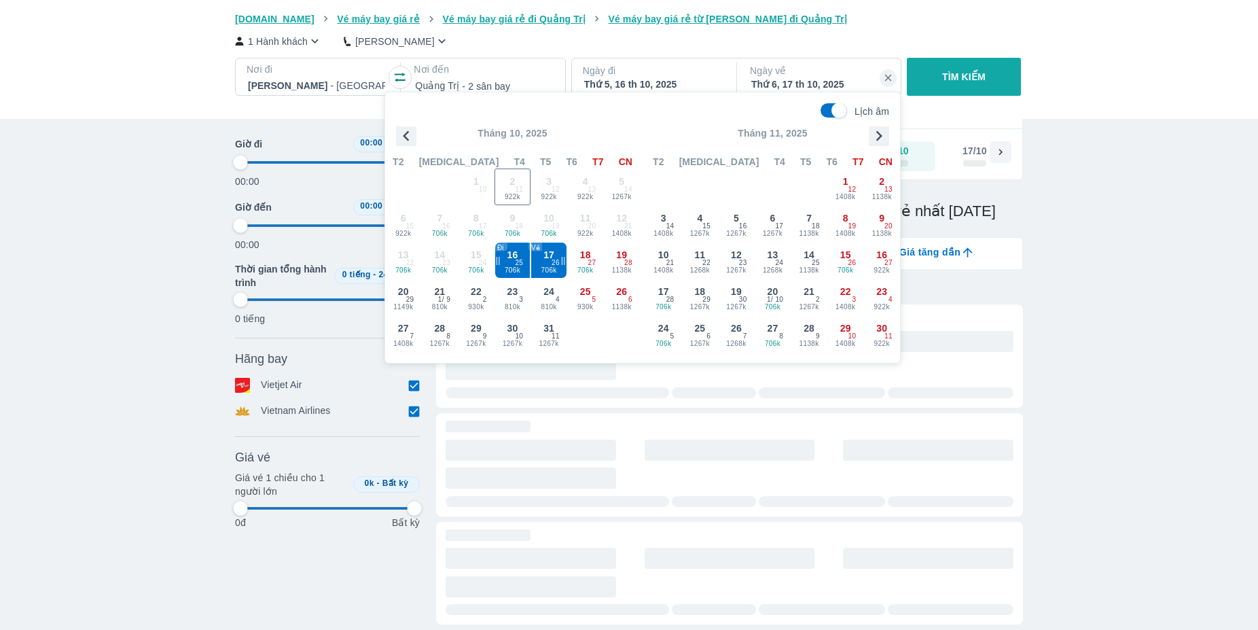
type input "97.9166666666667"
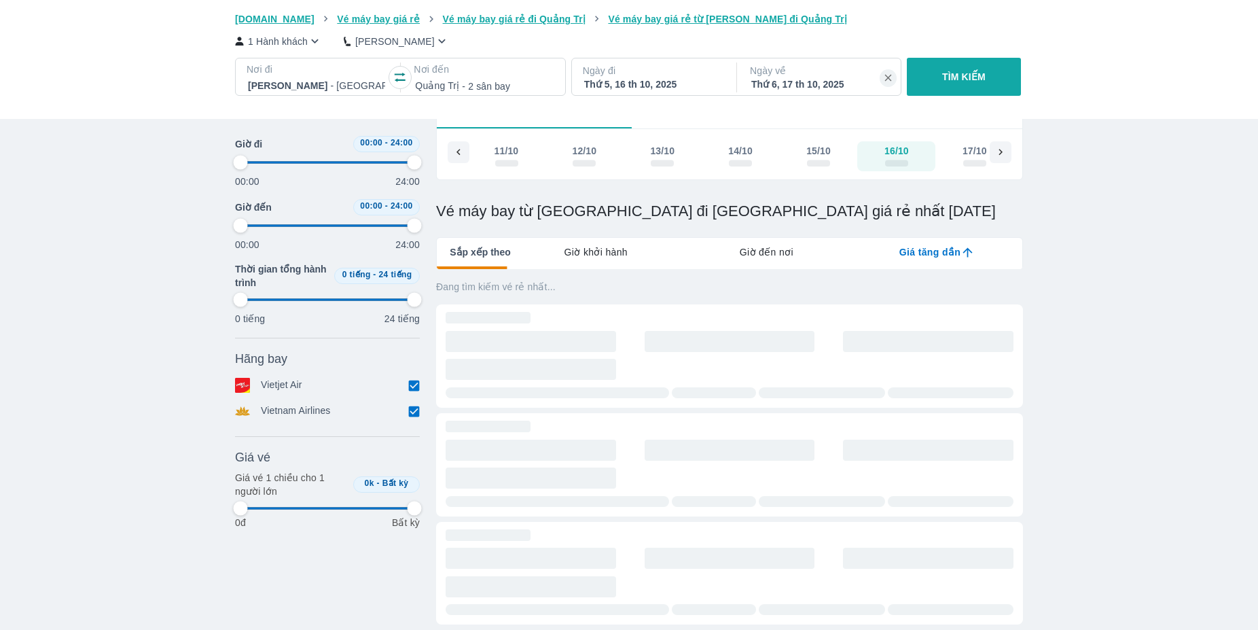
type input "97.9166666666667"
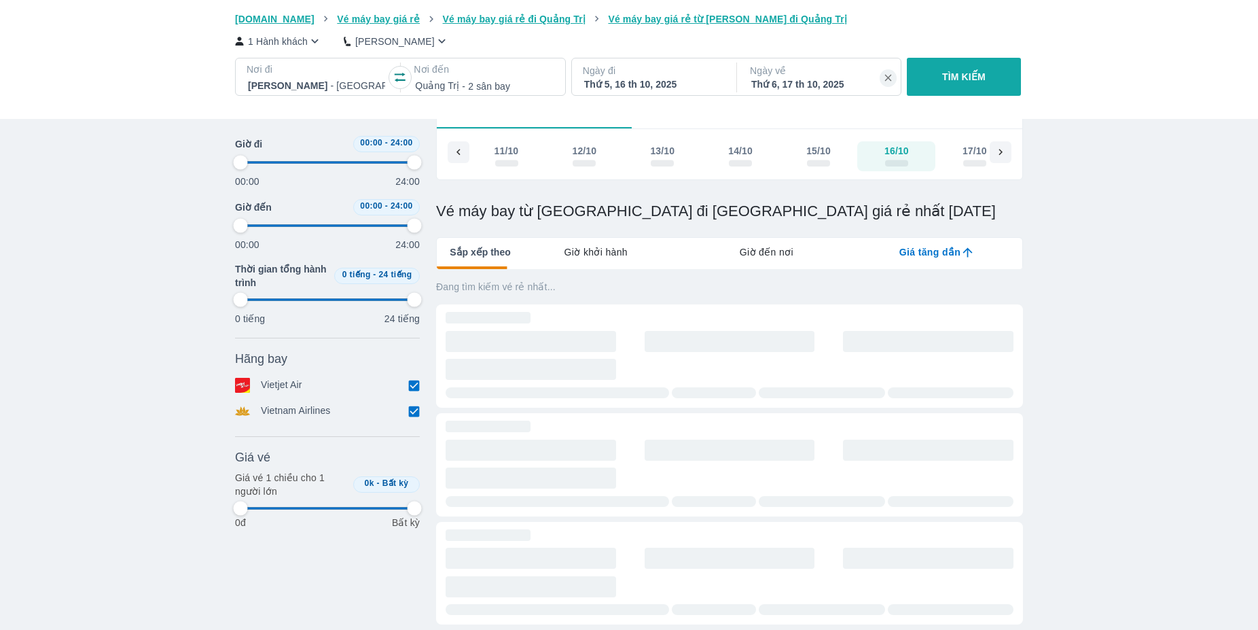
type input "97.9166666666667"
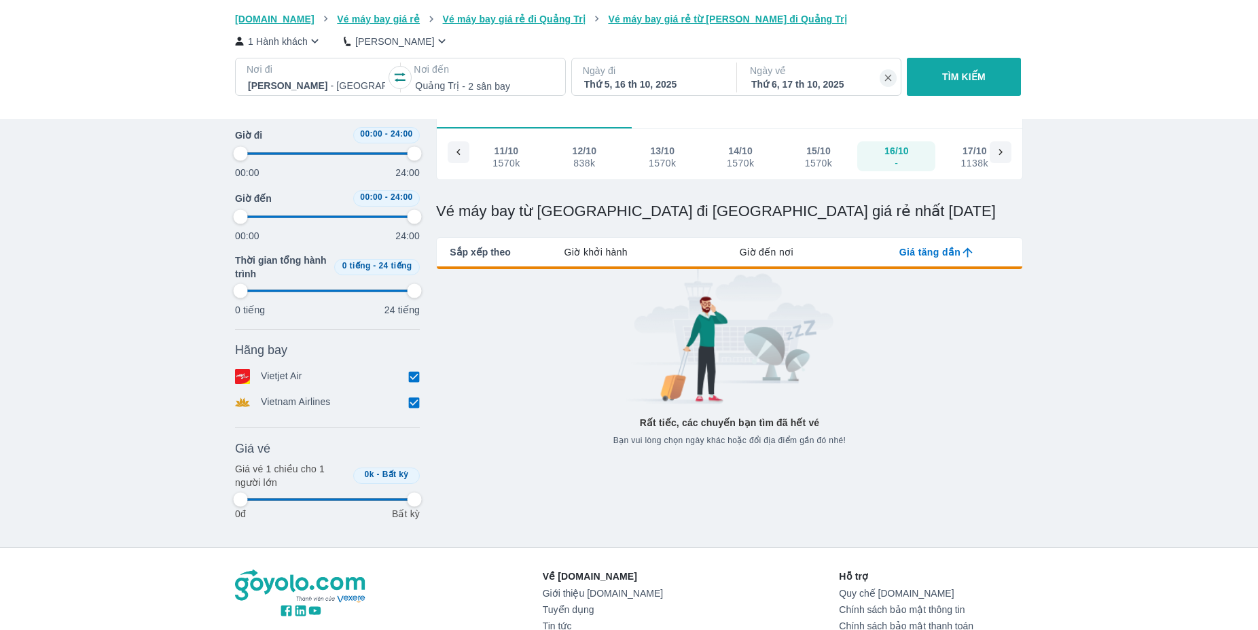
type input "97.9166666666667"
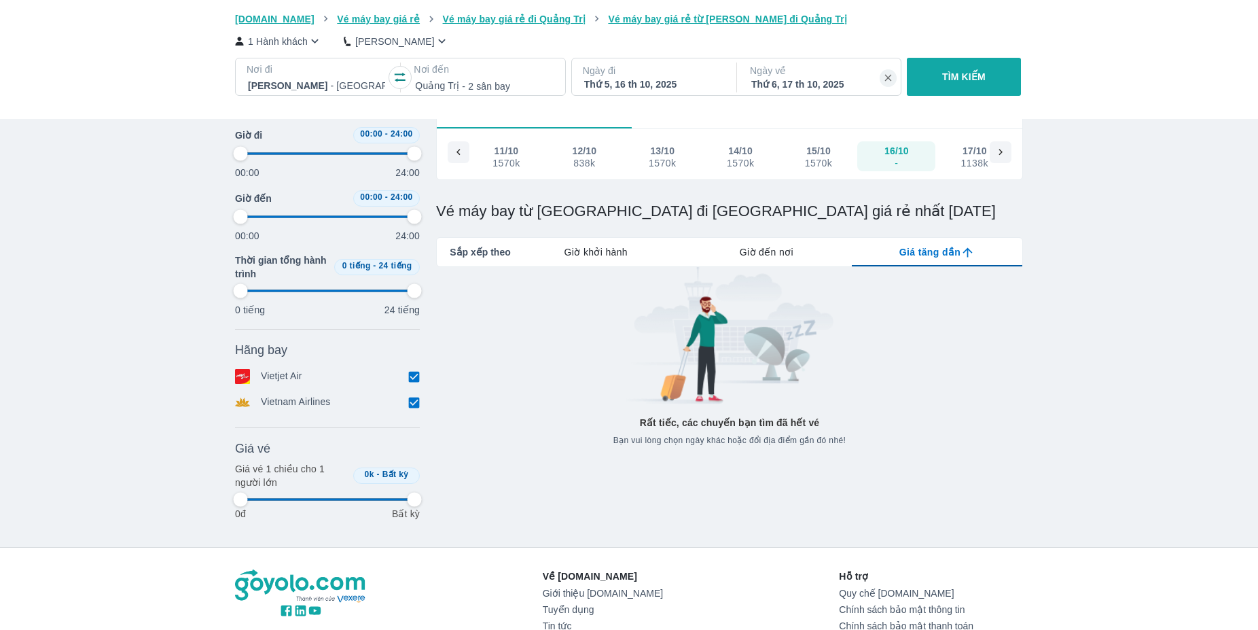
type input "97.9166666666667"
click at [822, 165] on div "1570k" at bounding box center [818, 163] width 27 height 11
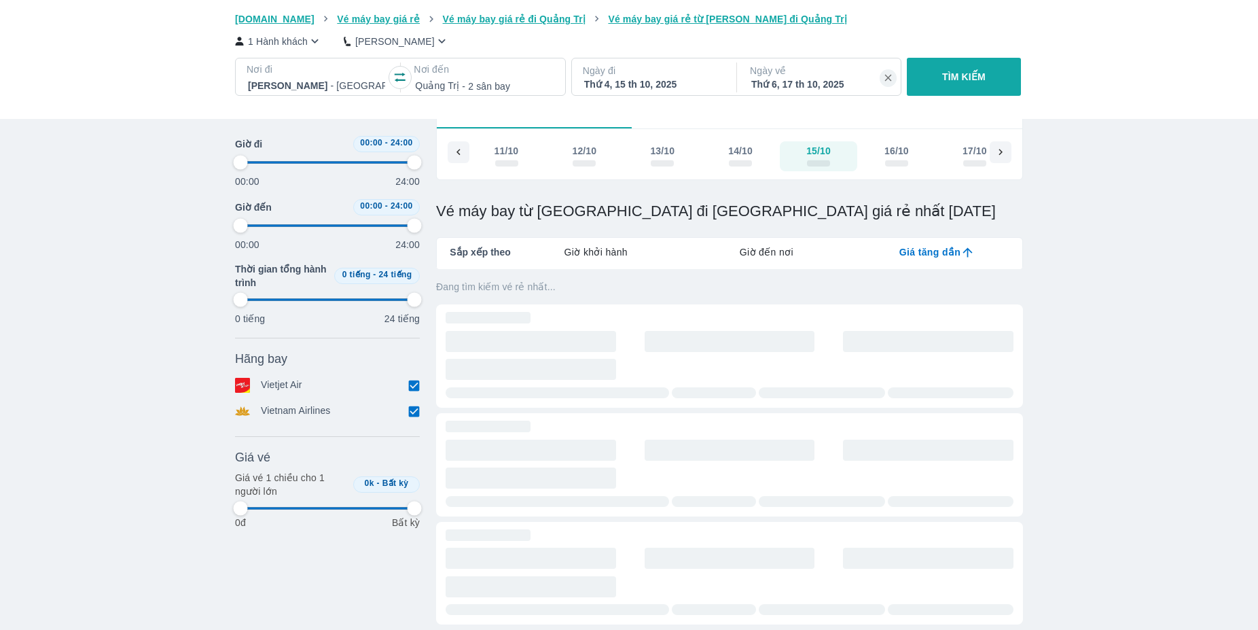
type input "97.9166666666667"
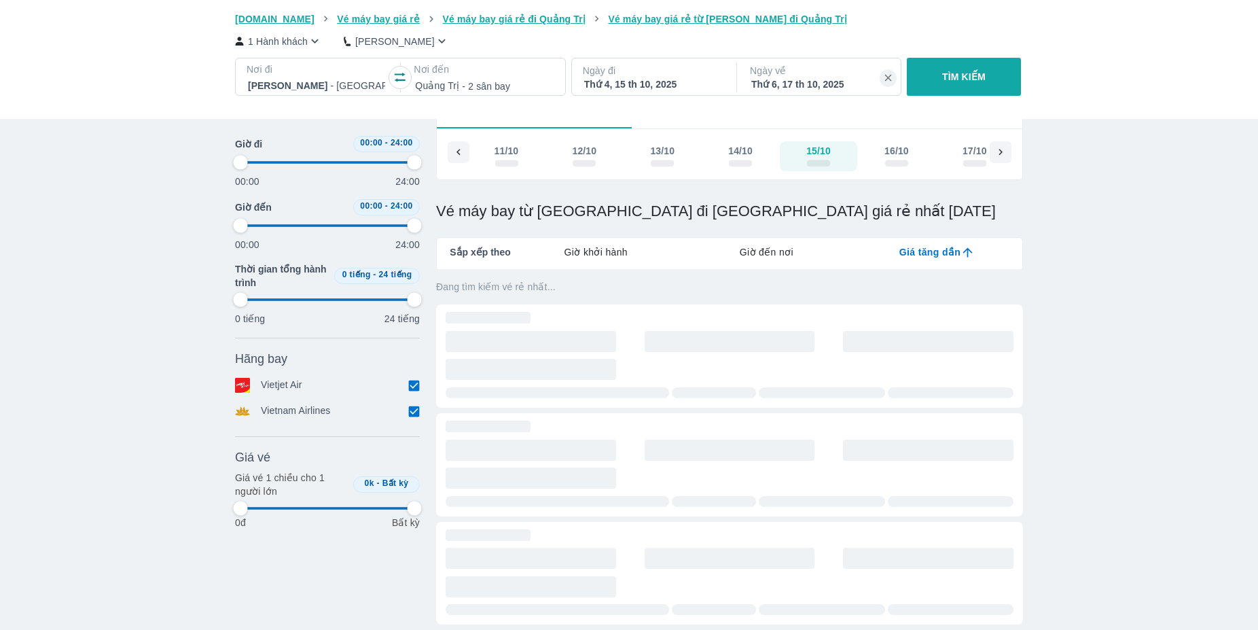
type input "97.9166666666667"
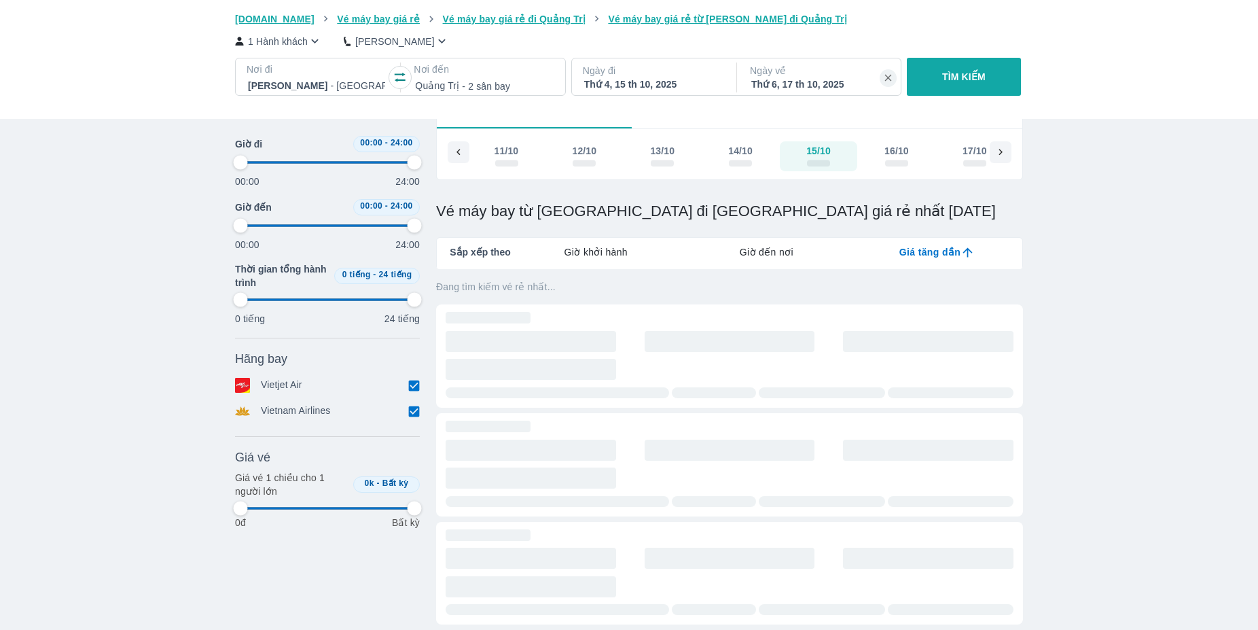
type input "97.9166666666667"
